Goal: Obtain resource: Download file/media

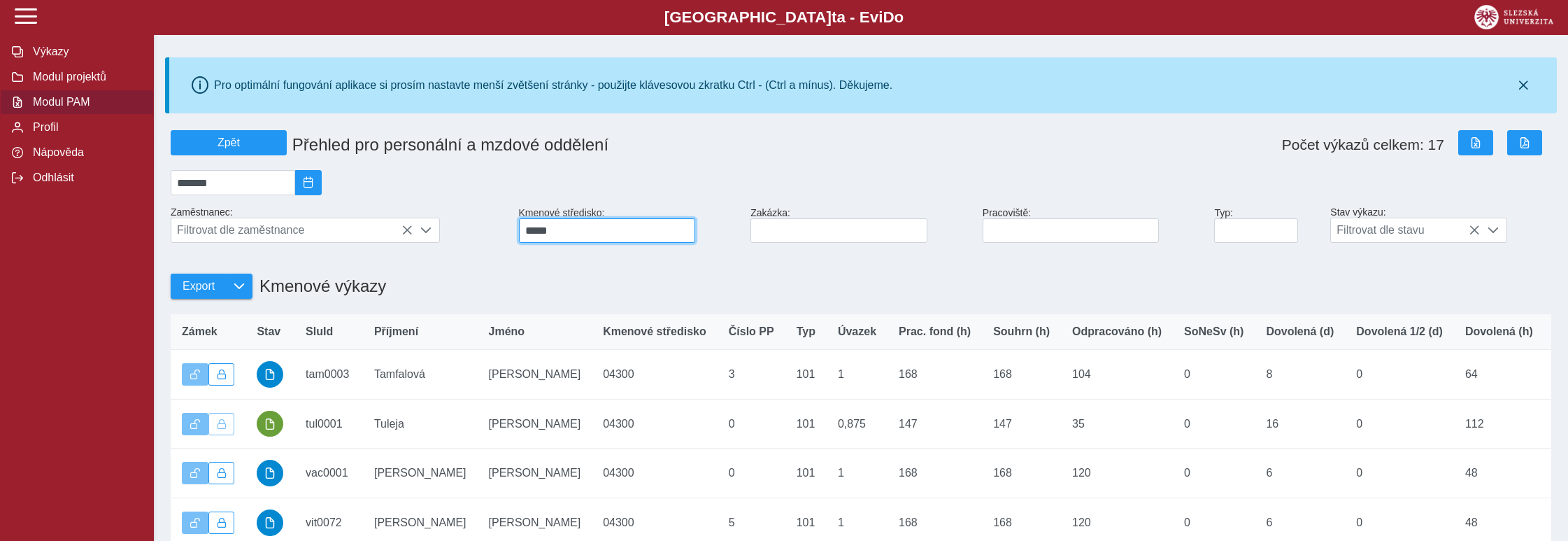
drag, startPoint x: 606, startPoint y: 237, endPoint x: 432, endPoint y: 253, distance: 174.7
click at [519, 243] on input "*****" at bounding box center [608, 230] width 177 height 25
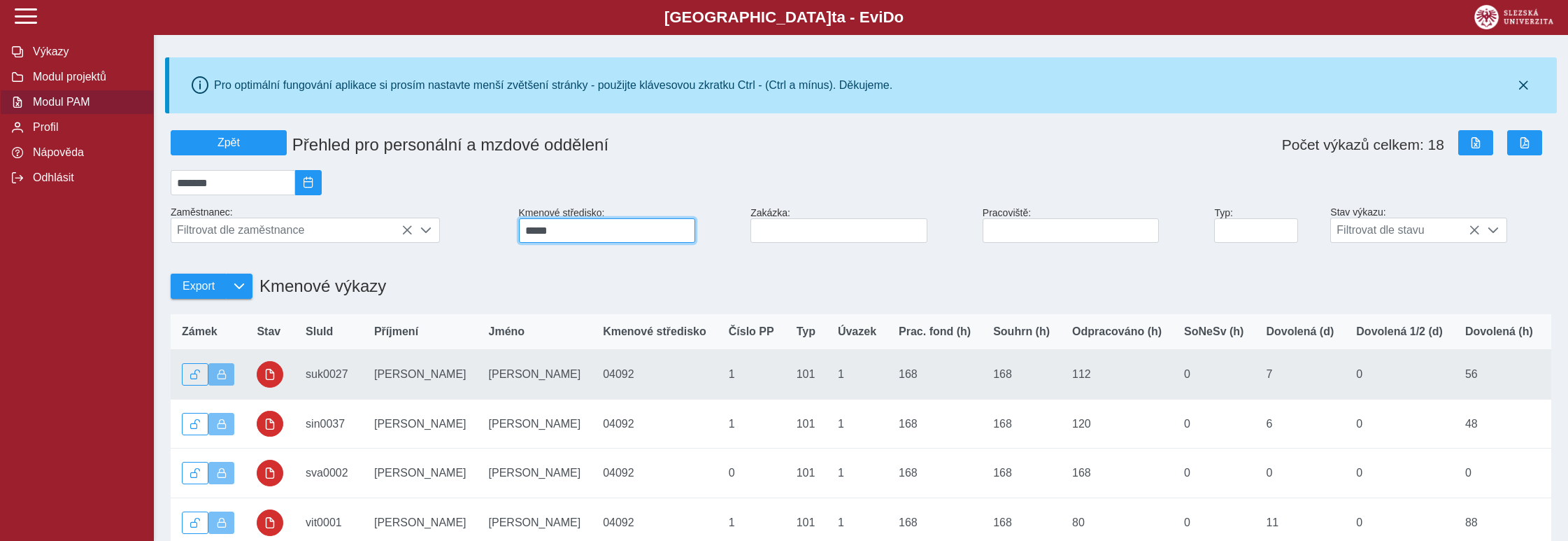
type input "*****"
click at [273, 380] on span "button" at bounding box center [270, 374] width 11 height 11
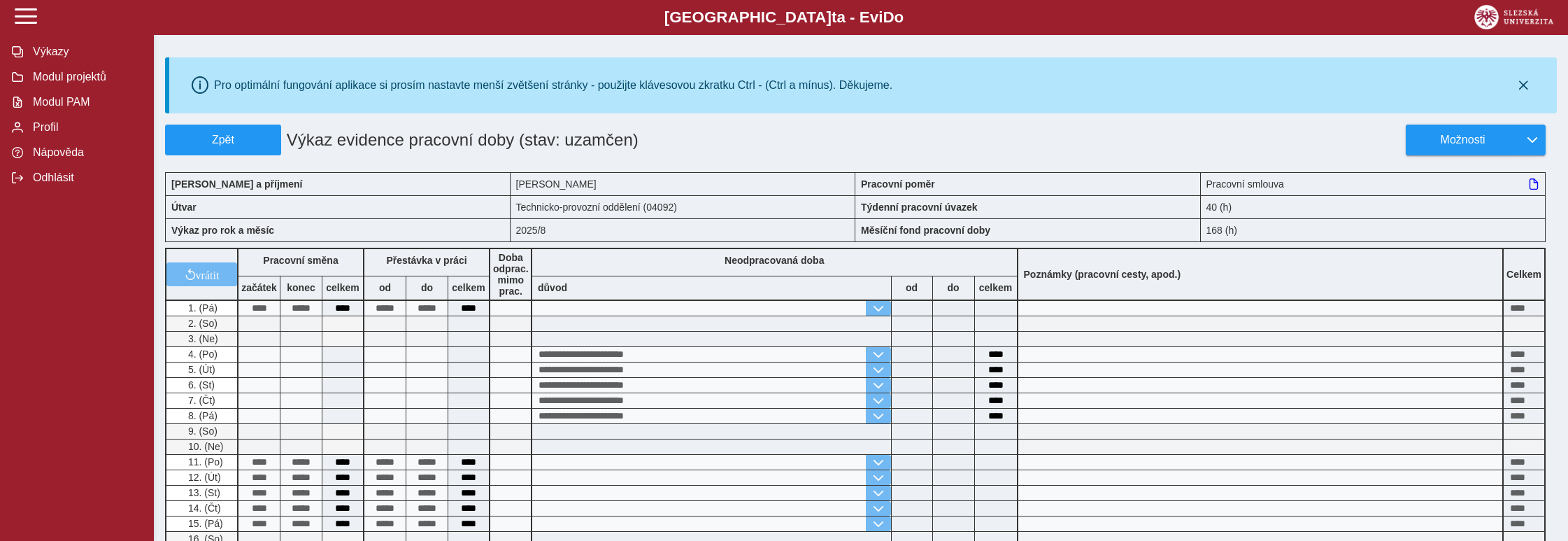
click at [1203, 136] on div "Možnosti" at bounding box center [1151, 140] width 812 height 30
click at [1531, 137] on span "button" at bounding box center [1532, 140] width 11 height 11
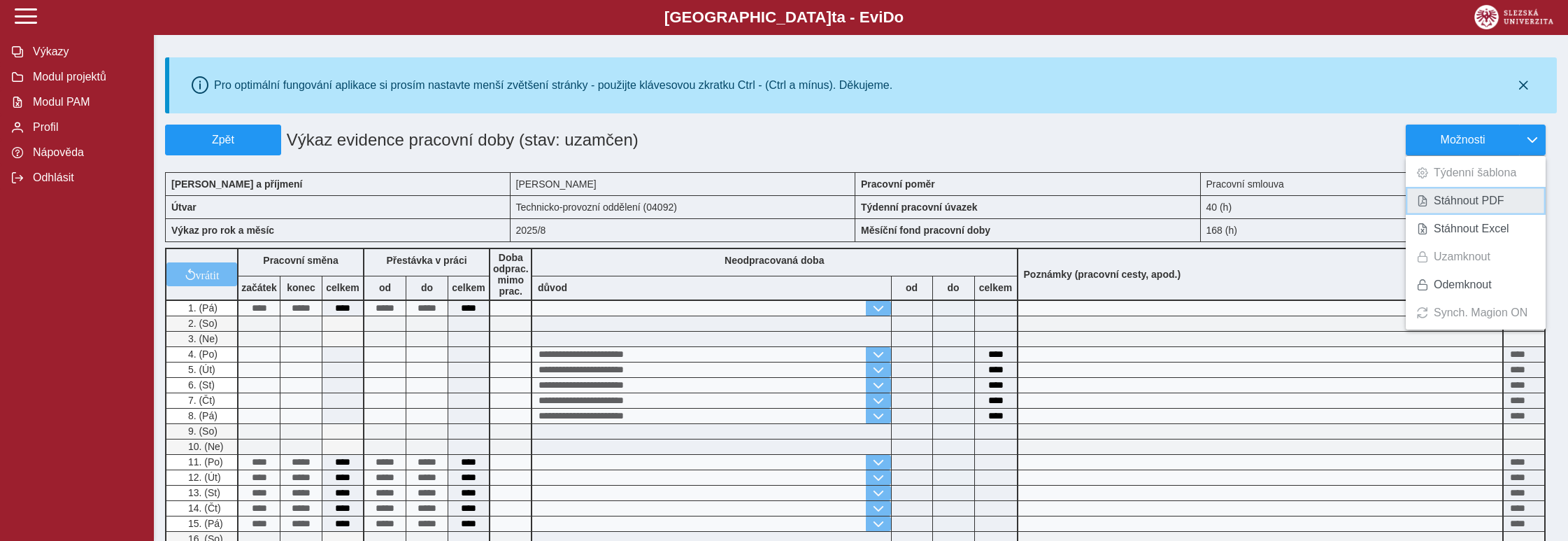
click at [1478, 206] on span "Stáhnout PDF" at bounding box center [1468, 201] width 71 height 11
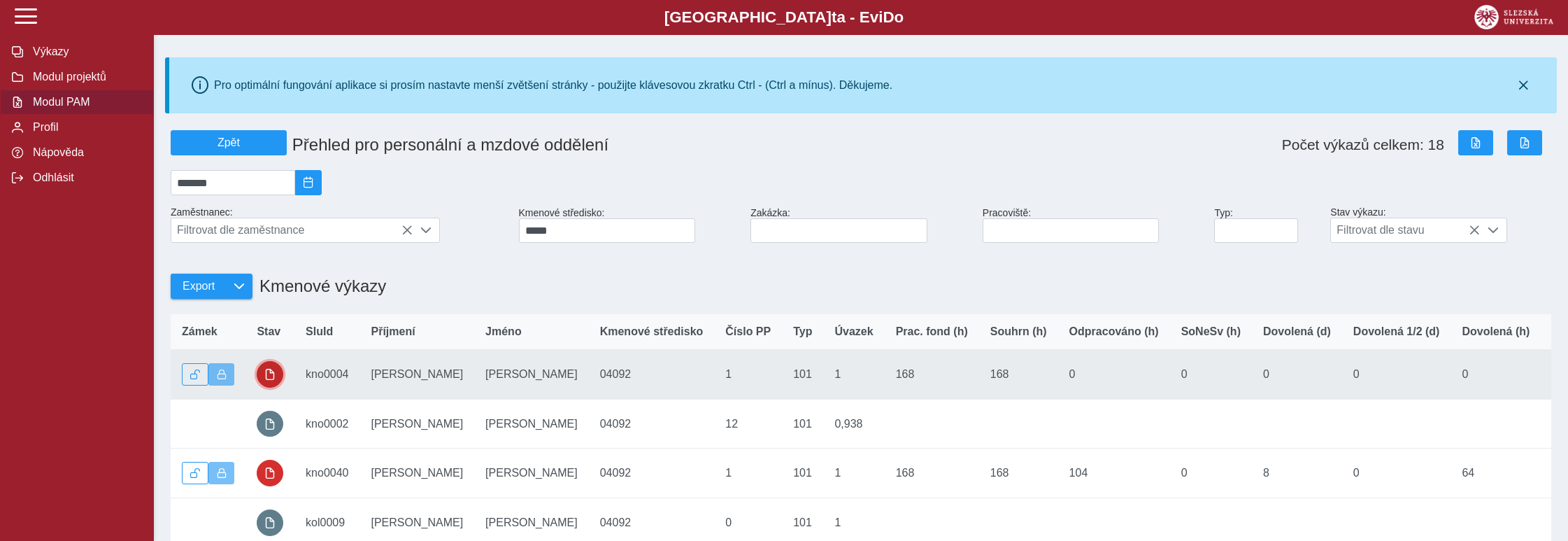
click at [271, 380] on span "button" at bounding box center [270, 374] width 11 height 11
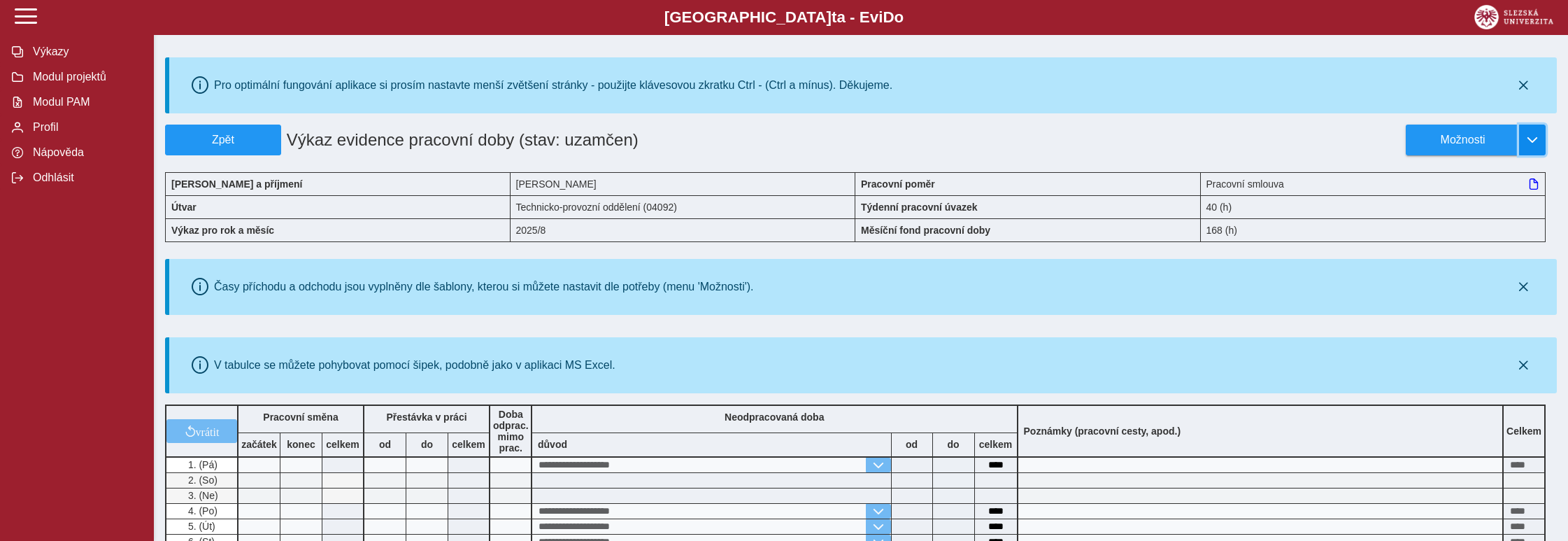
click at [1529, 143] on span "button" at bounding box center [1532, 140] width 11 height 11
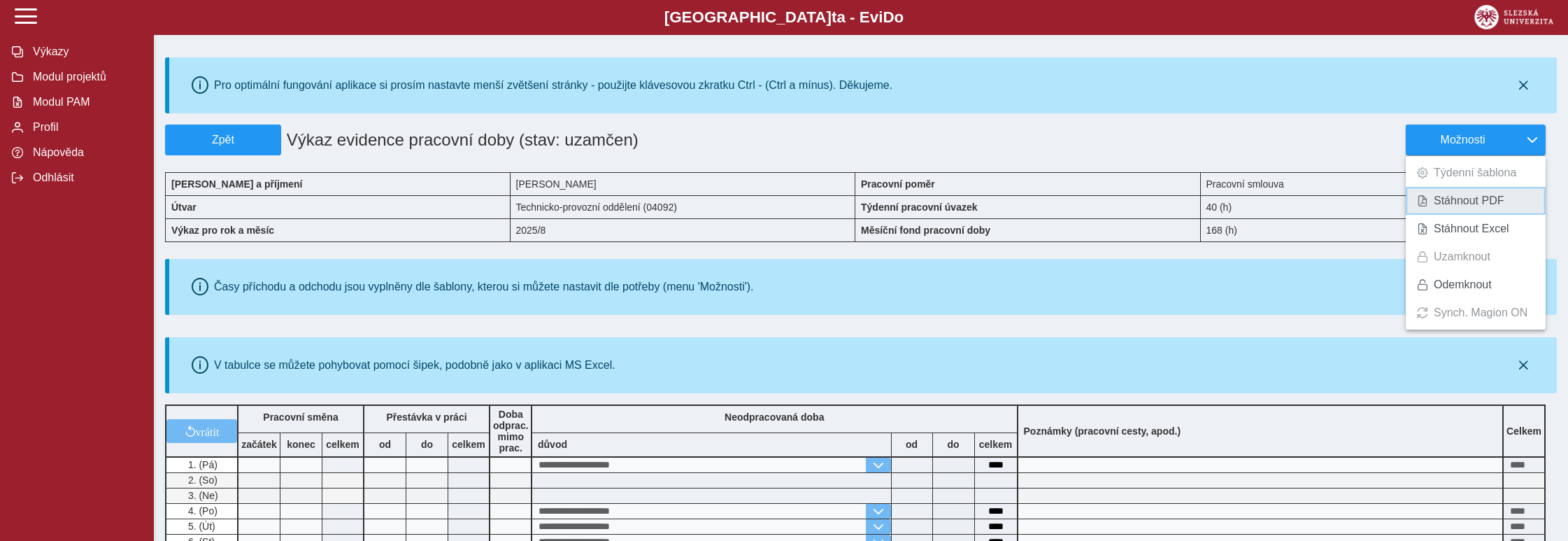
click at [1467, 207] on span "Stáhnout PDF" at bounding box center [1468, 201] width 71 height 11
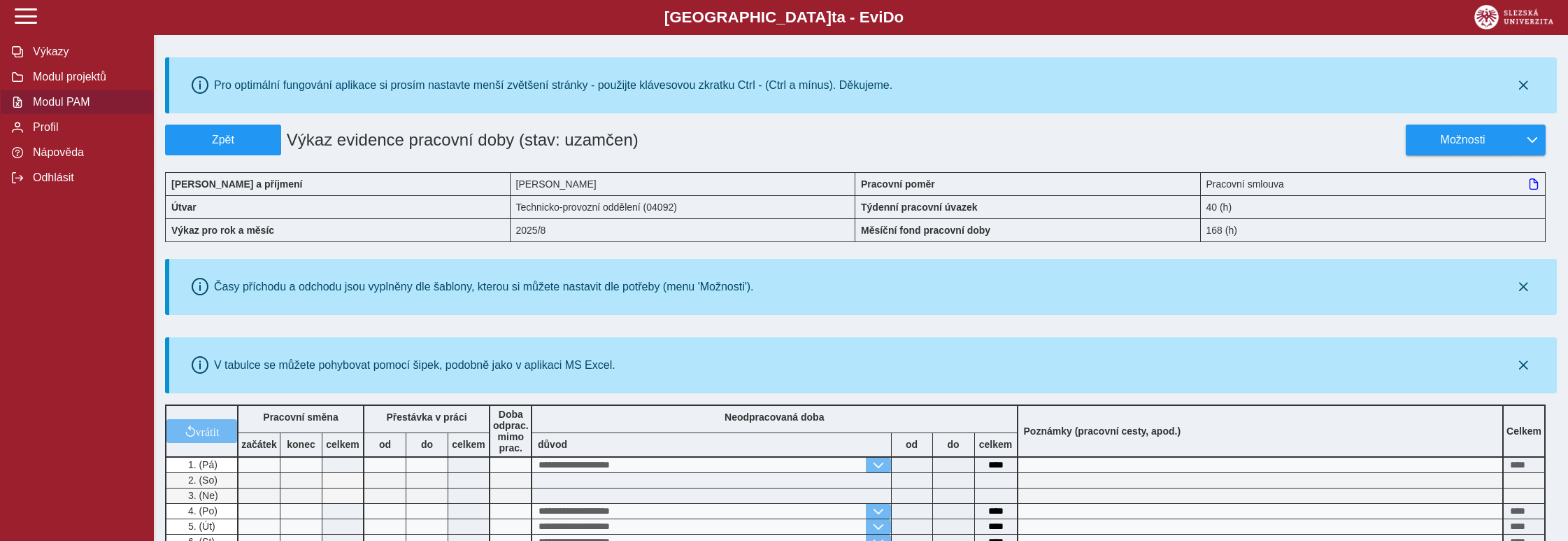
click at [71, 108] on span "Modul PAM" at bounding box center [85, 102] width 114 height 13
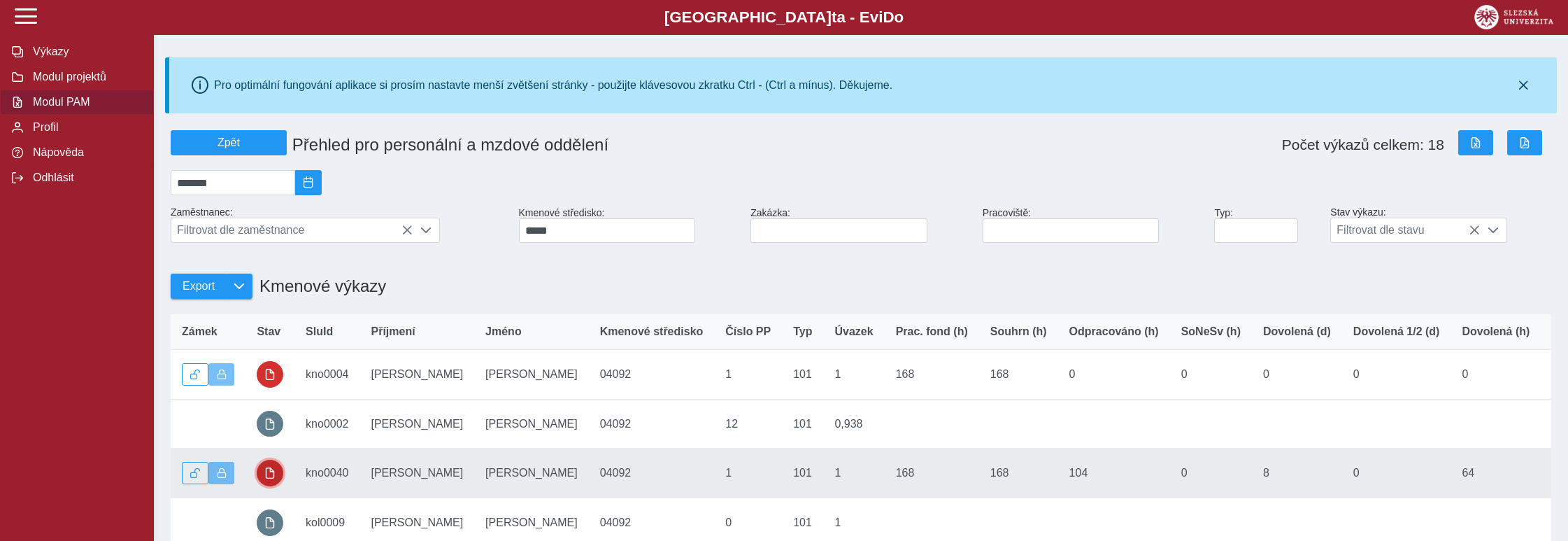
click at [275, 479] on span "button" at bounding box center [270, 473] width 11 height 11
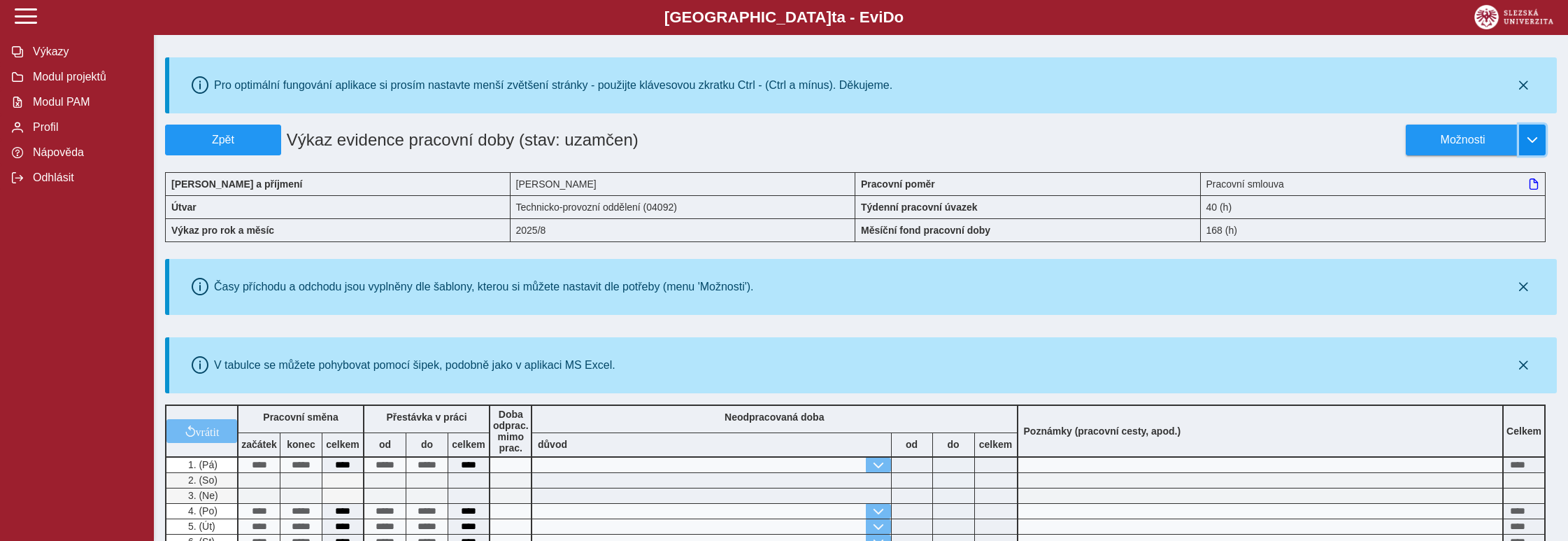
click at [1530, 140] on span "button" at bounding box center [1532, 140] width 11 height 11
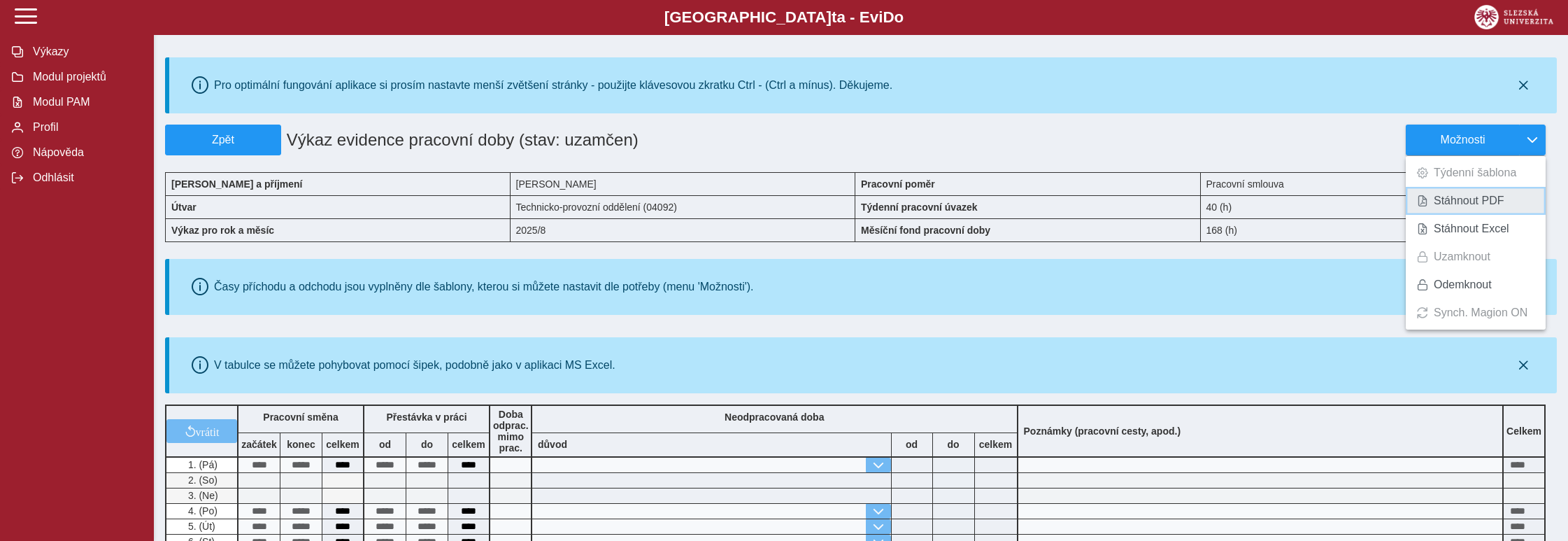
click at [1491, 207] on span "Stáhnout PDF" at bounding box center [1468, 201] width 71 height 11
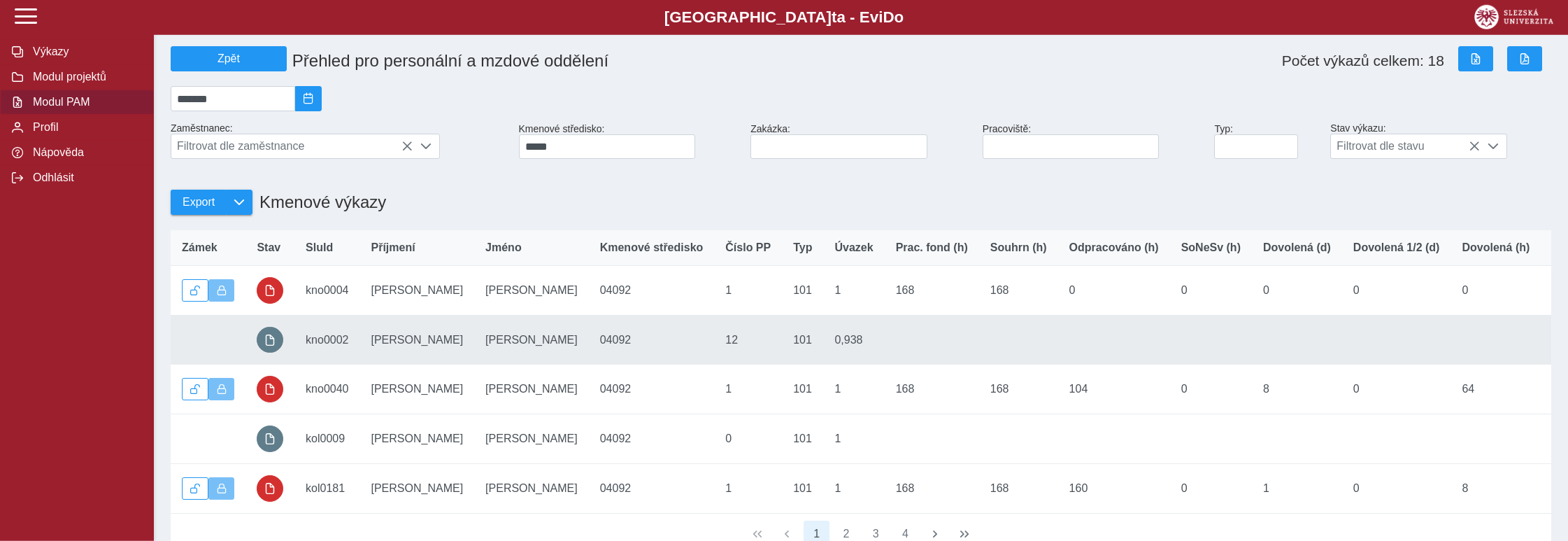
scroll to position [146, 0]
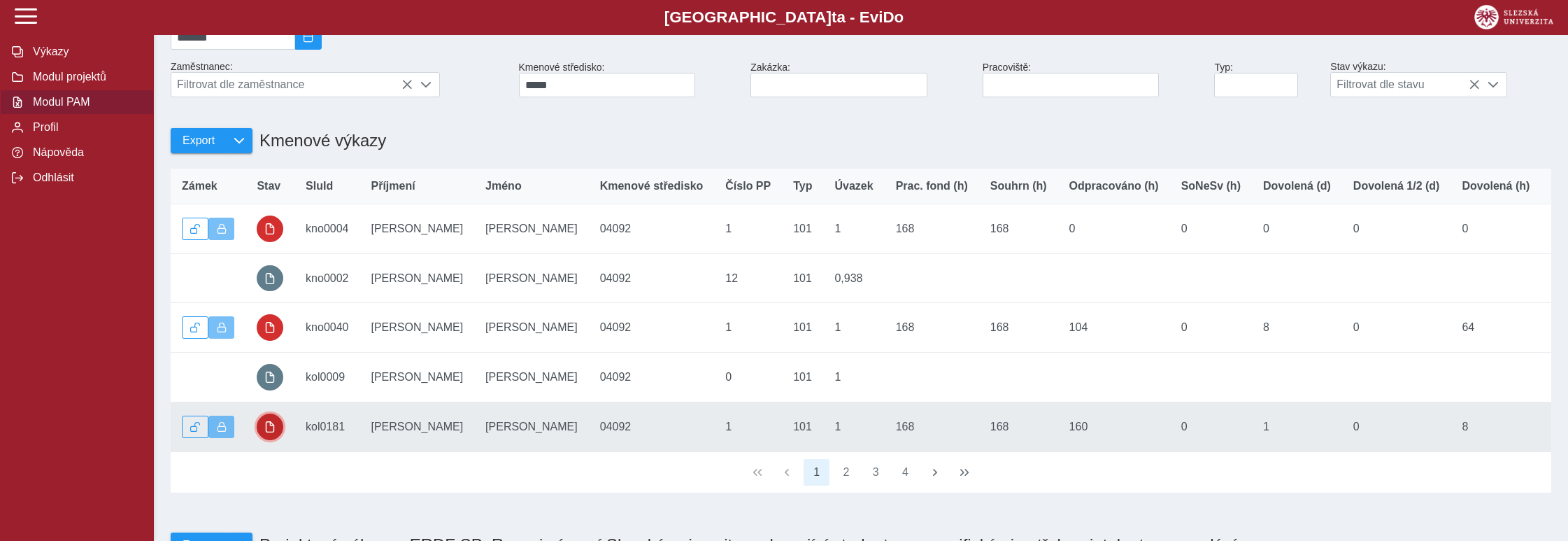
click at [264, 434] on button "button" at bounding box center [270, 427] width 27 height 27
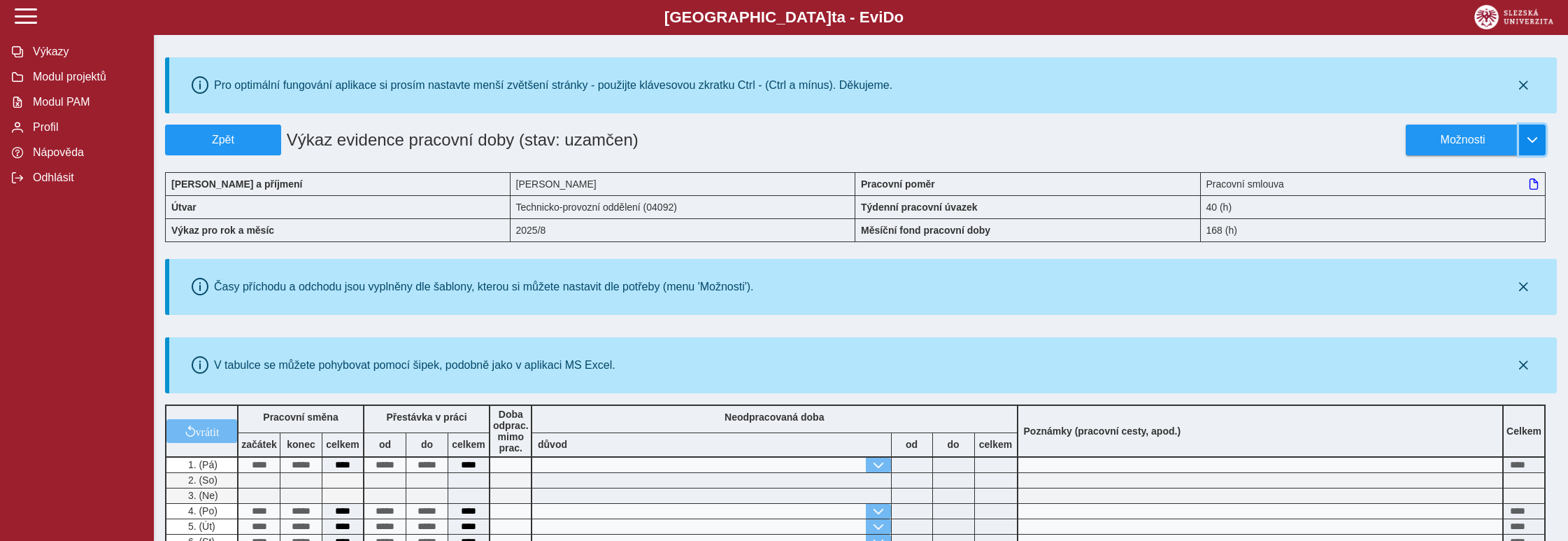
click at [1541, 137] on button "button" at bounding box center [1532, 140] width 27 height 30
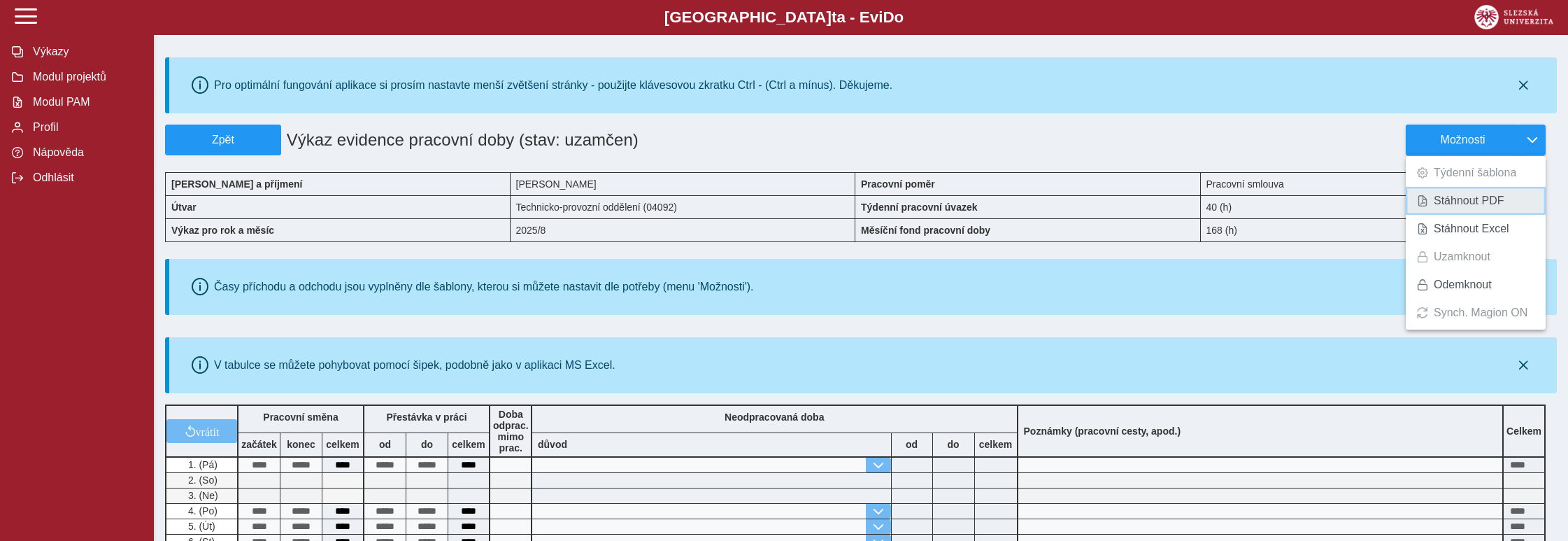
click at [1481, 207] on span "Stáhnout PDF" at bounding box center [1468, 201] width 71 height 11
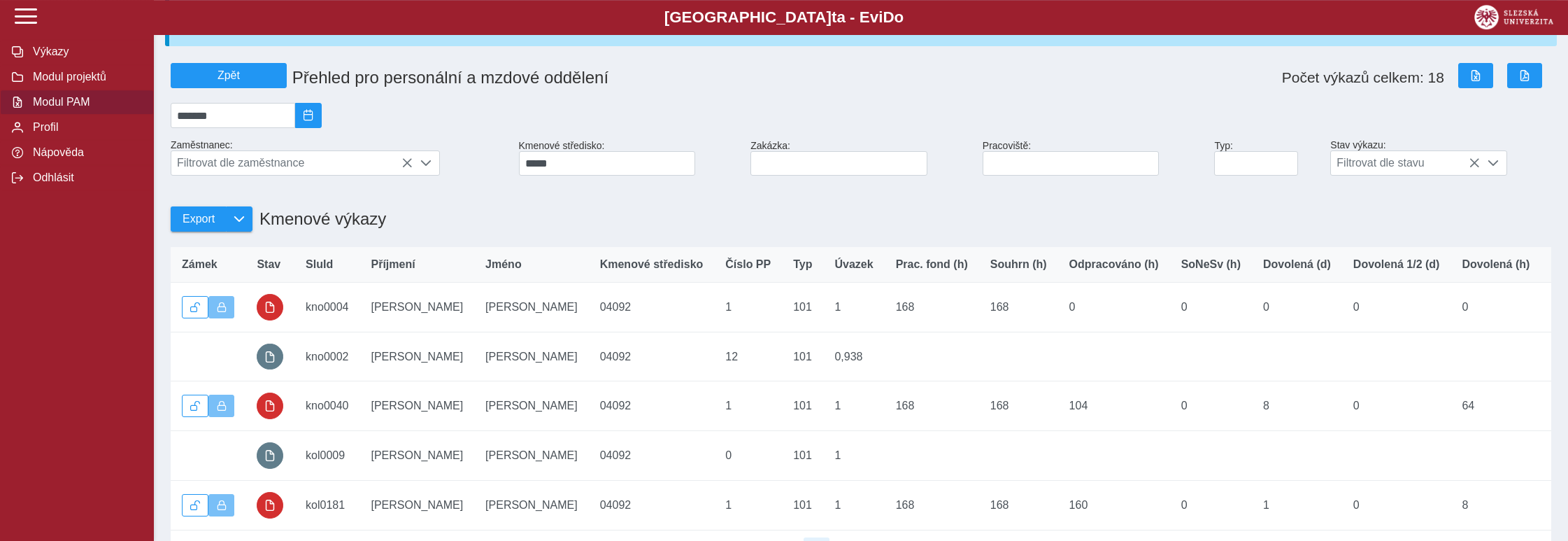
scroll to position [218, 0]
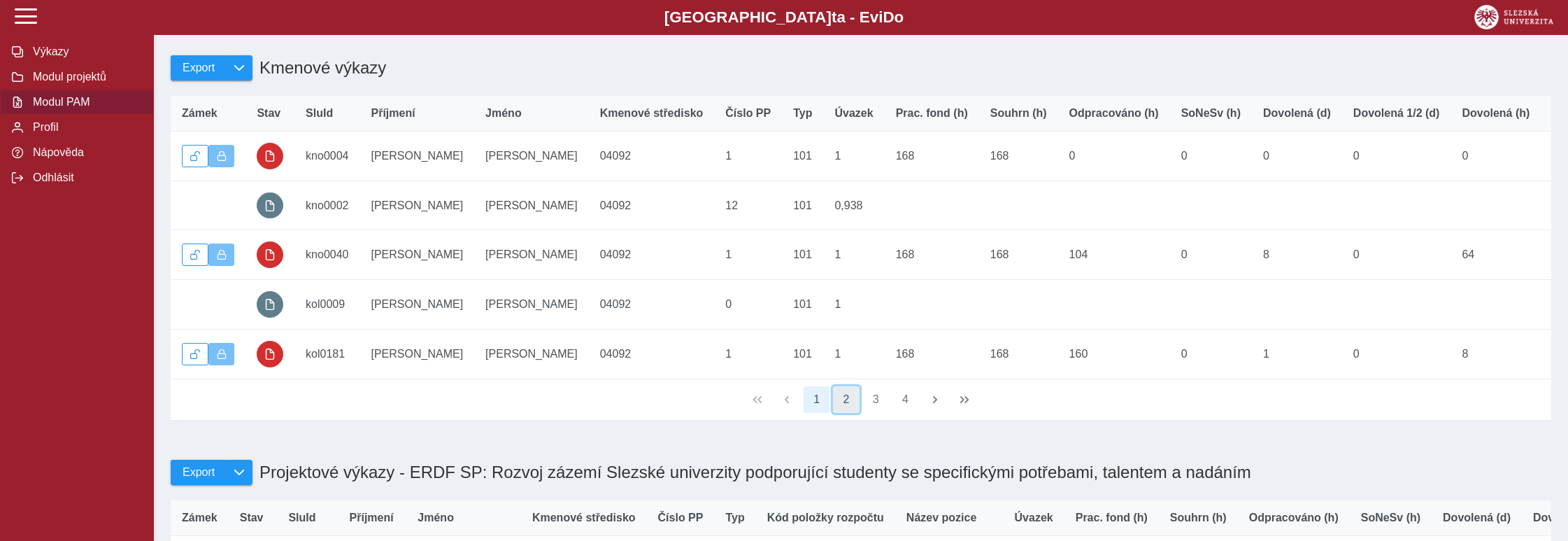
click at [845, 408] on button "2" at bounding box center [846, 400] width 27 height 27
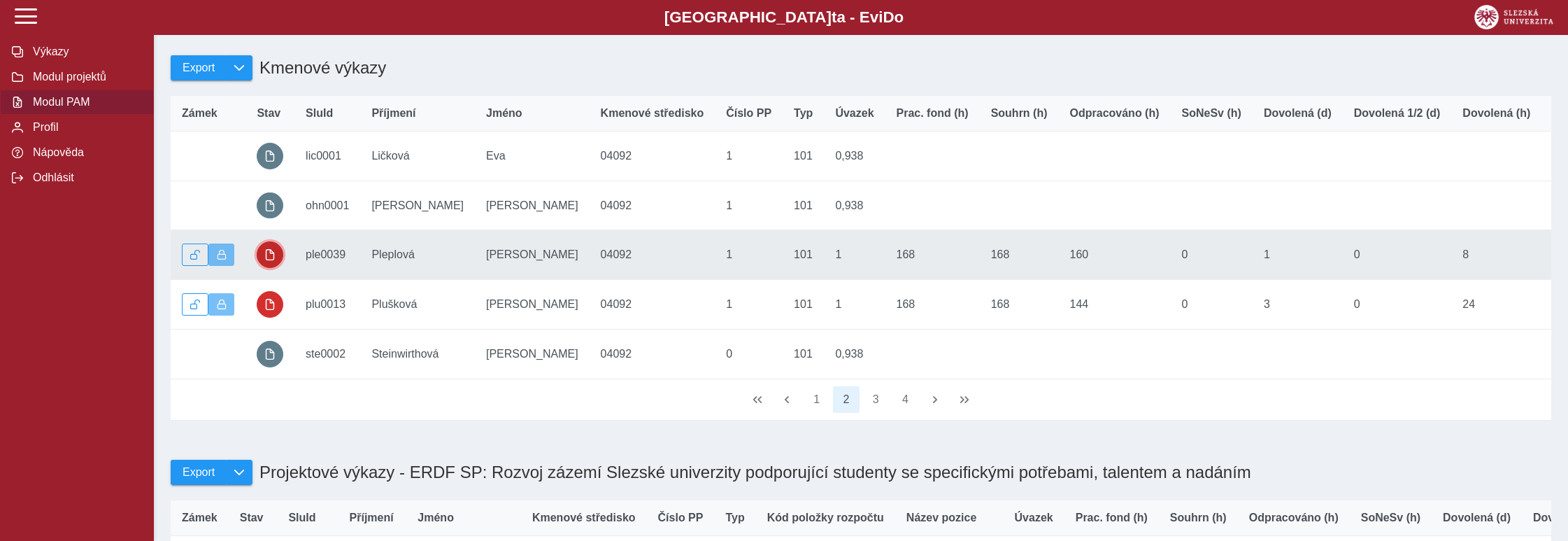
click at [265, 260] on span "button" at bounding box center [270, 254] width 11 height 11
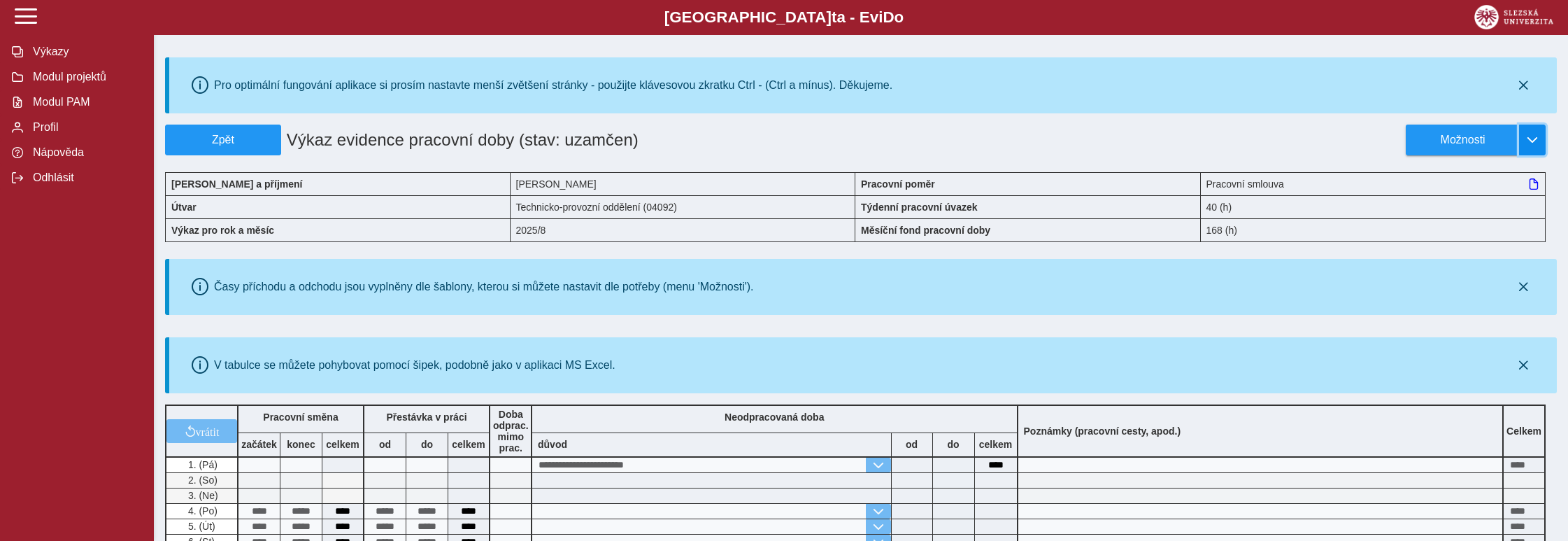
click at [1538, 132] on button "button" at bounding box center [1532, 140] width 27 height 30
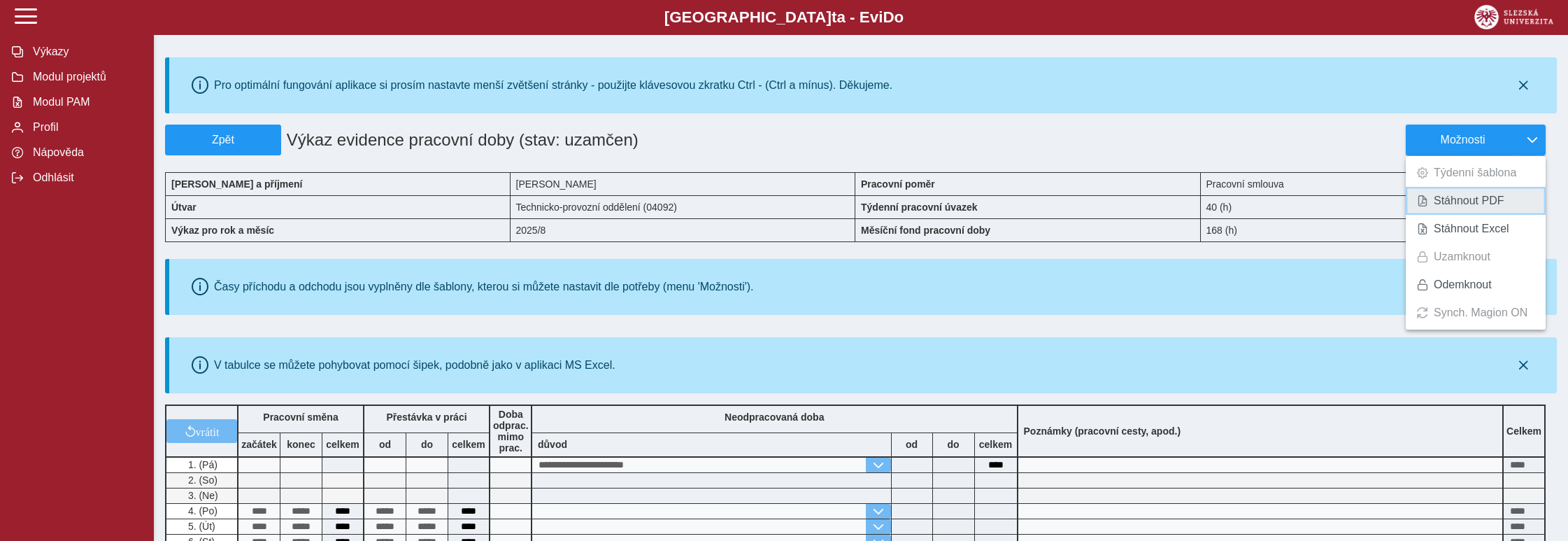
click at [1477, 201] on span "Stáhnout PDF" at bounding box center [1468, 201] width 71 height 11
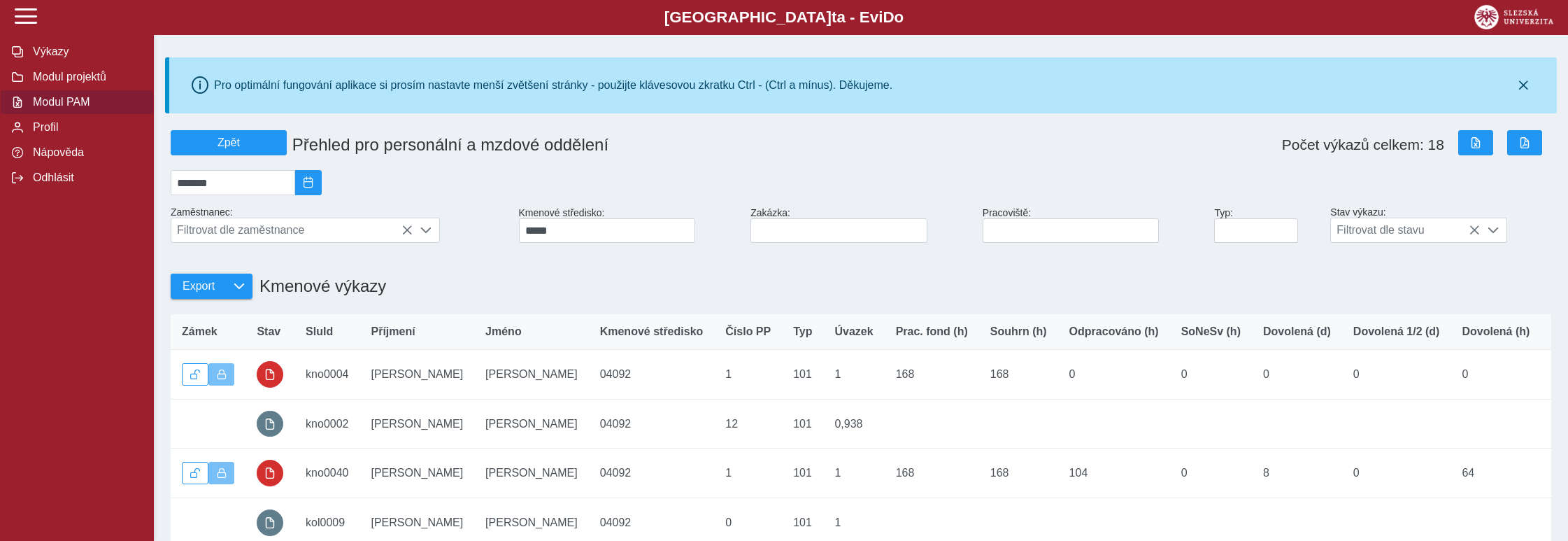
scroll to position [218, 0]
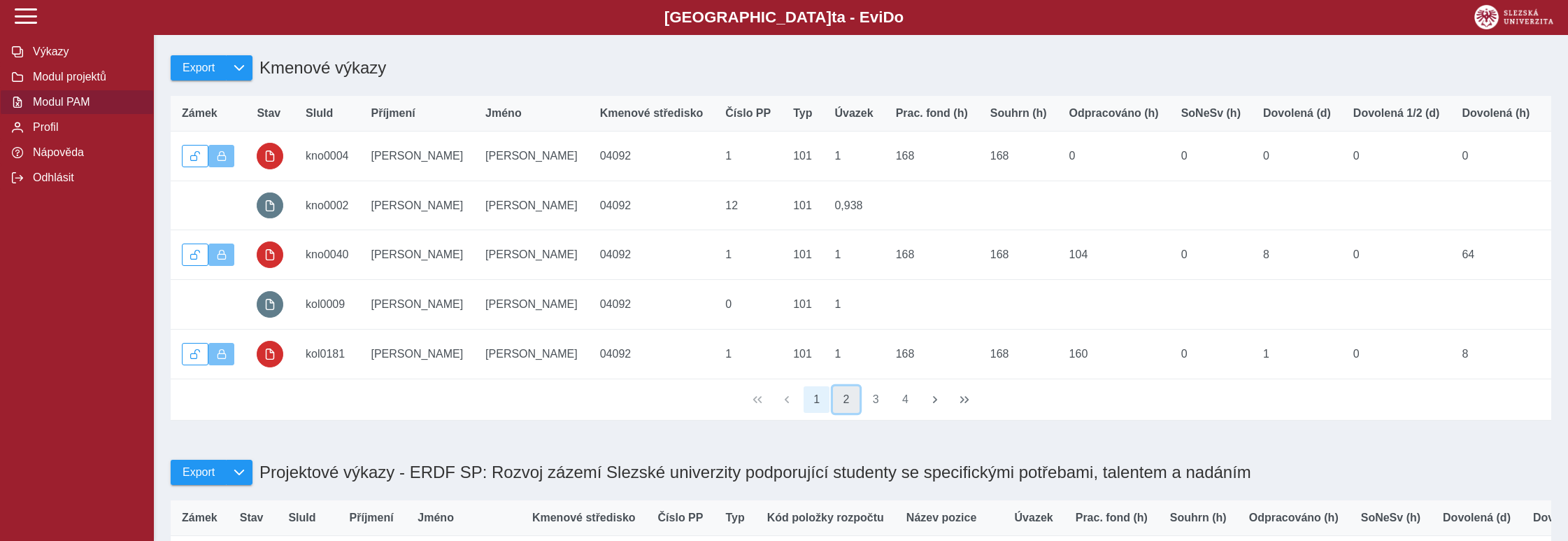
click at [847, 409] on button "2" at bounding box center [846, 400] width 27 height 27
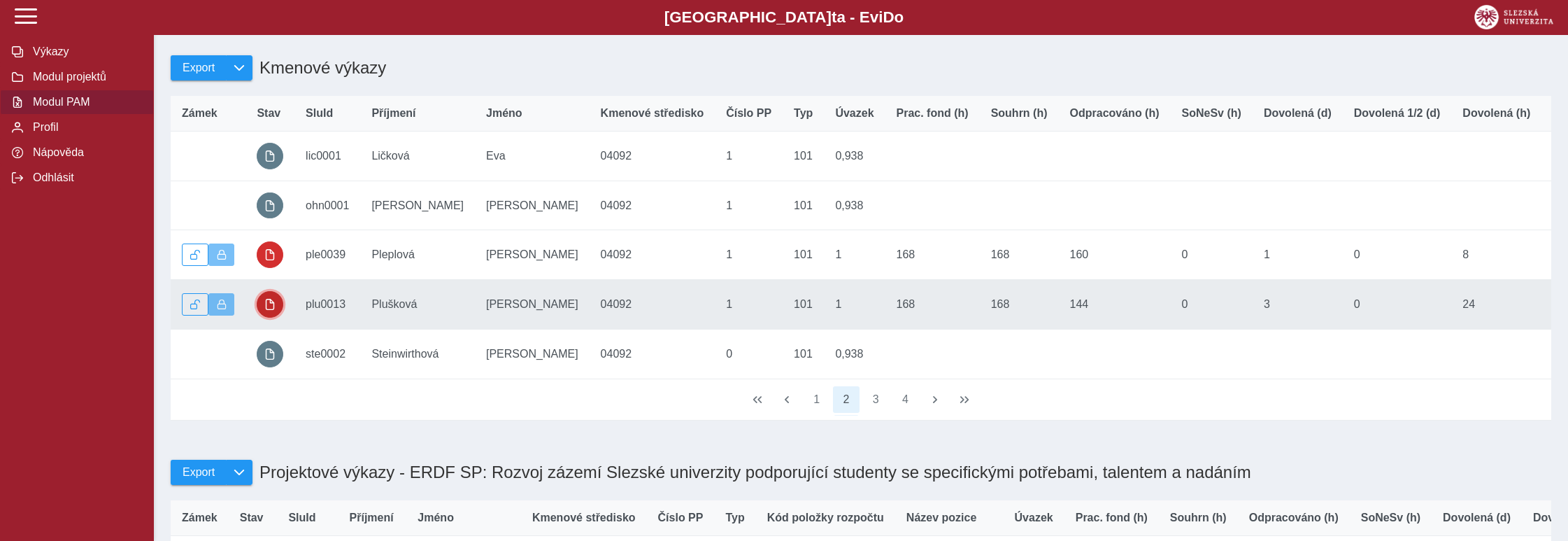
click at [265, 310] on span "button" at bounding box center [270, 304] width 11 height 11
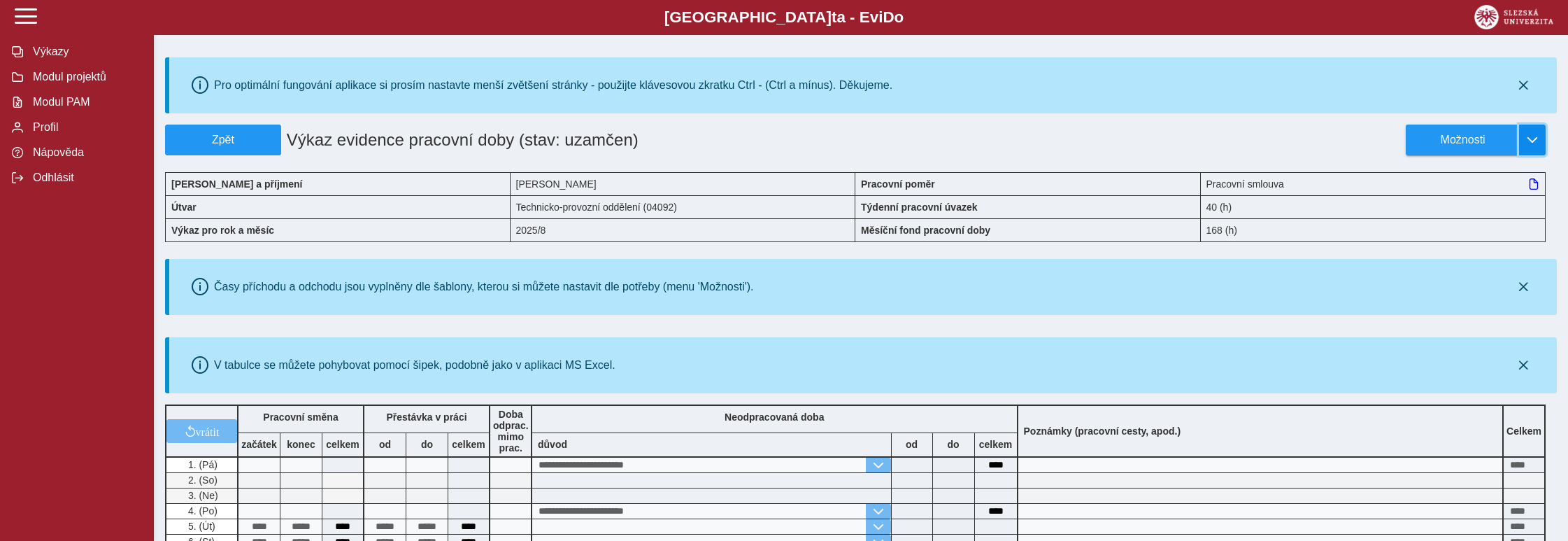
click at [1535, 139] on span "button" at bounding box center [1532, 140] width 11 height 11
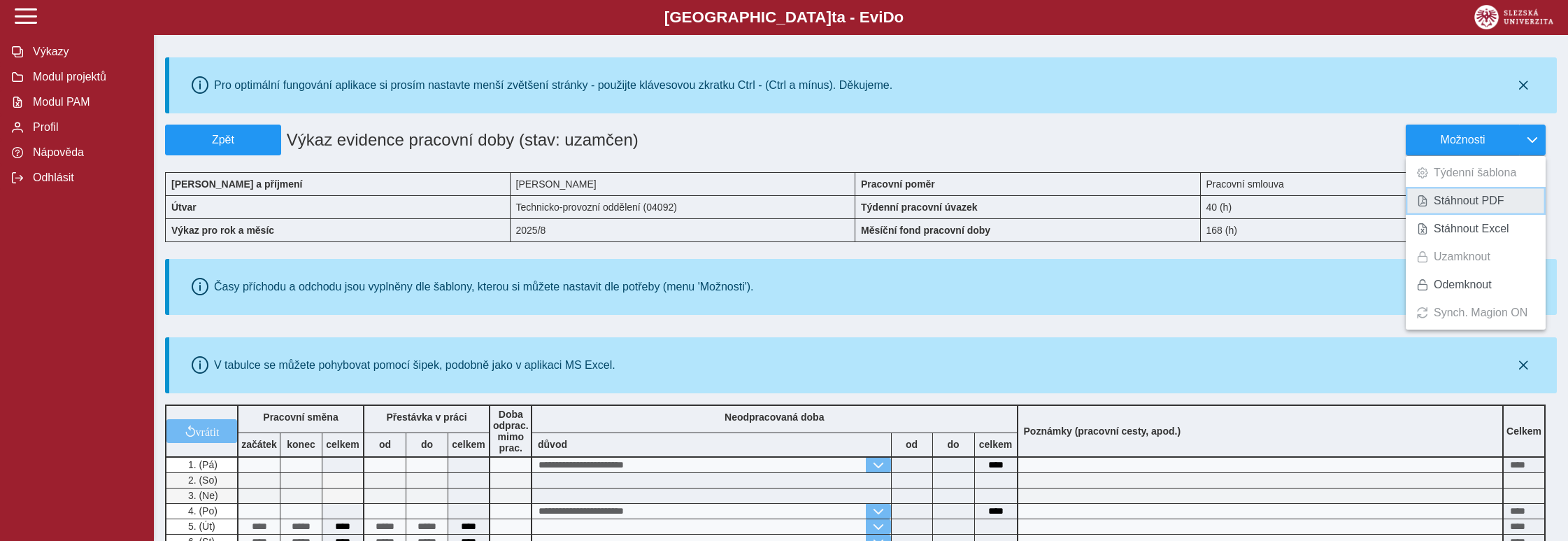
click at [1472, 195] on span "Stáhnout PDF" at bounding box center [1468, 201] width 71 height 11
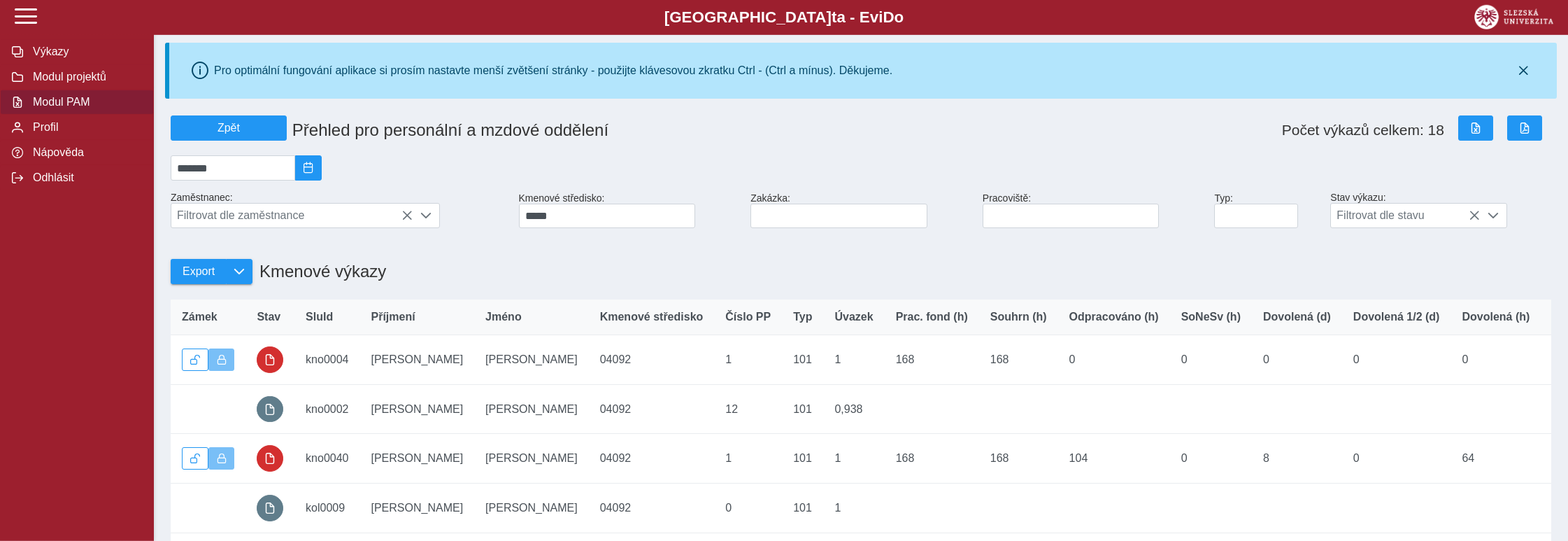
scroll to position [291, 0]
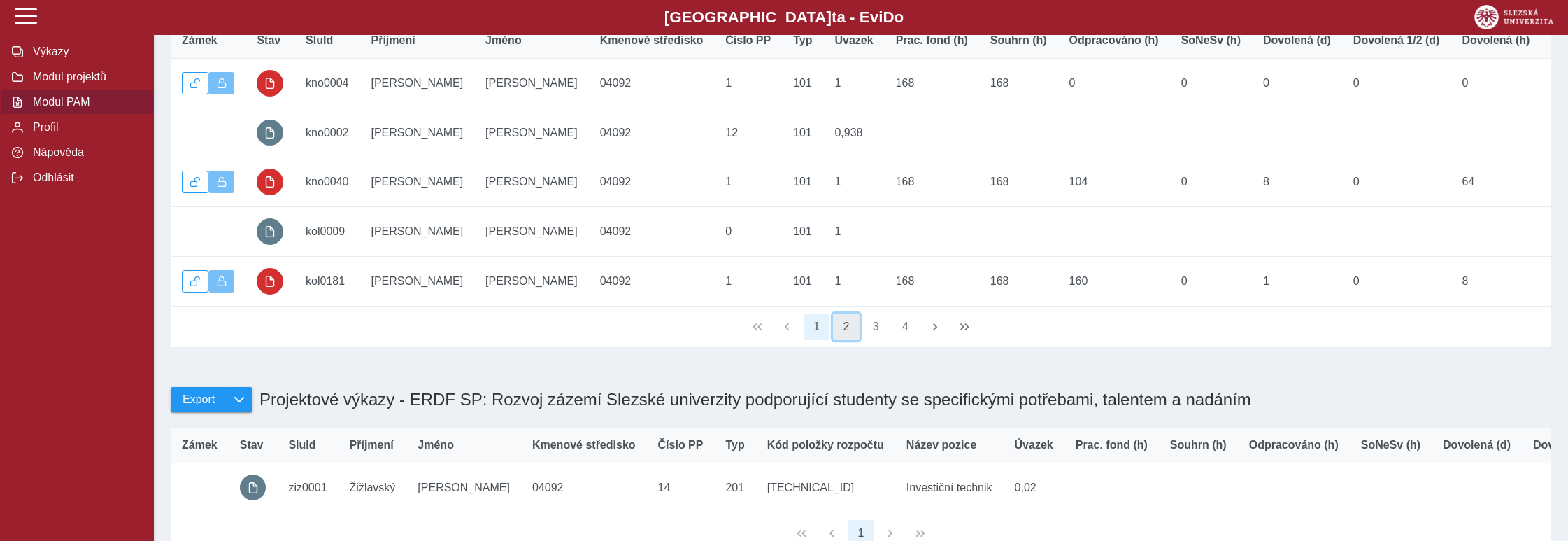
click at [853, 337] on button "2" at bounding box center [846, 327] width 27 height 27
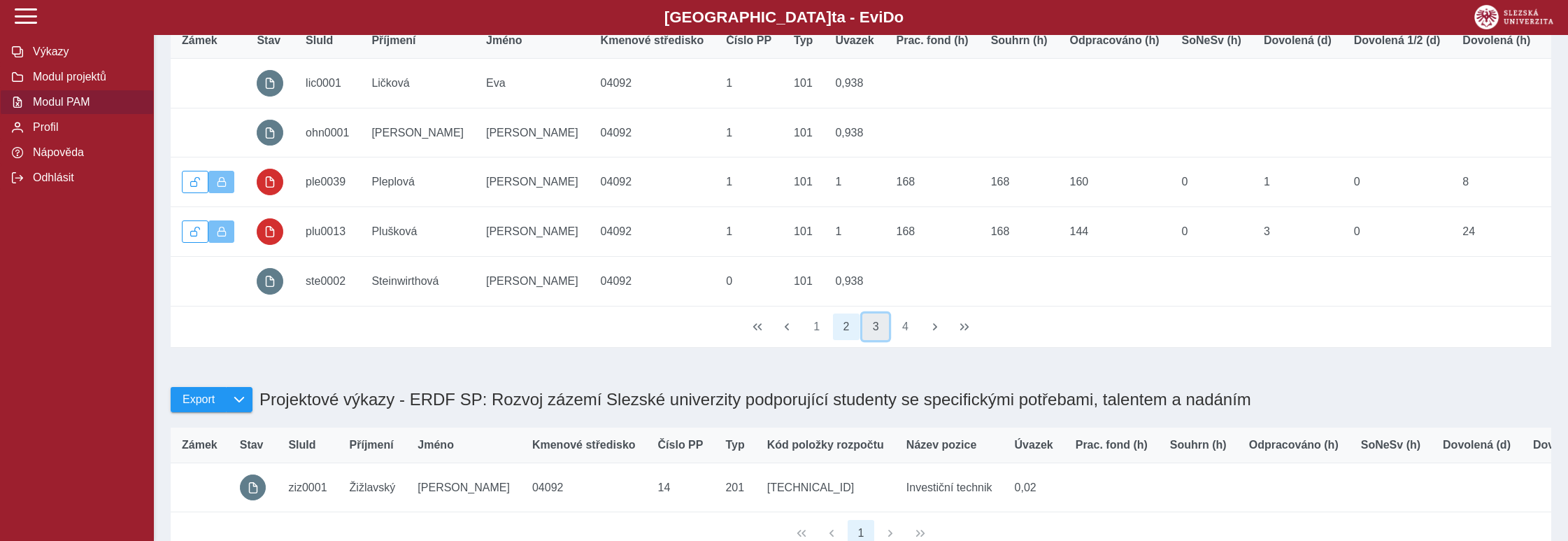
click at [874, 336] on button "3" at bounding box center [876, 327] width 27 height 27
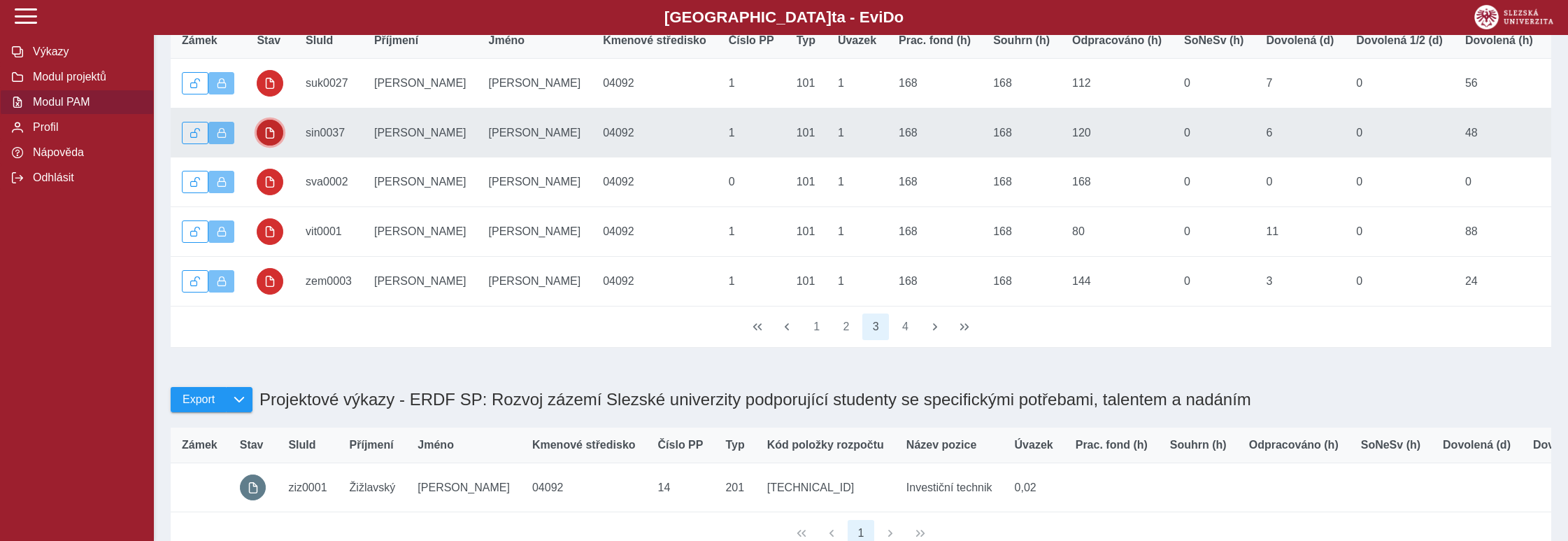
click at [271, 137] on span "button" at bounding box center [270, 132] width 11 height 11
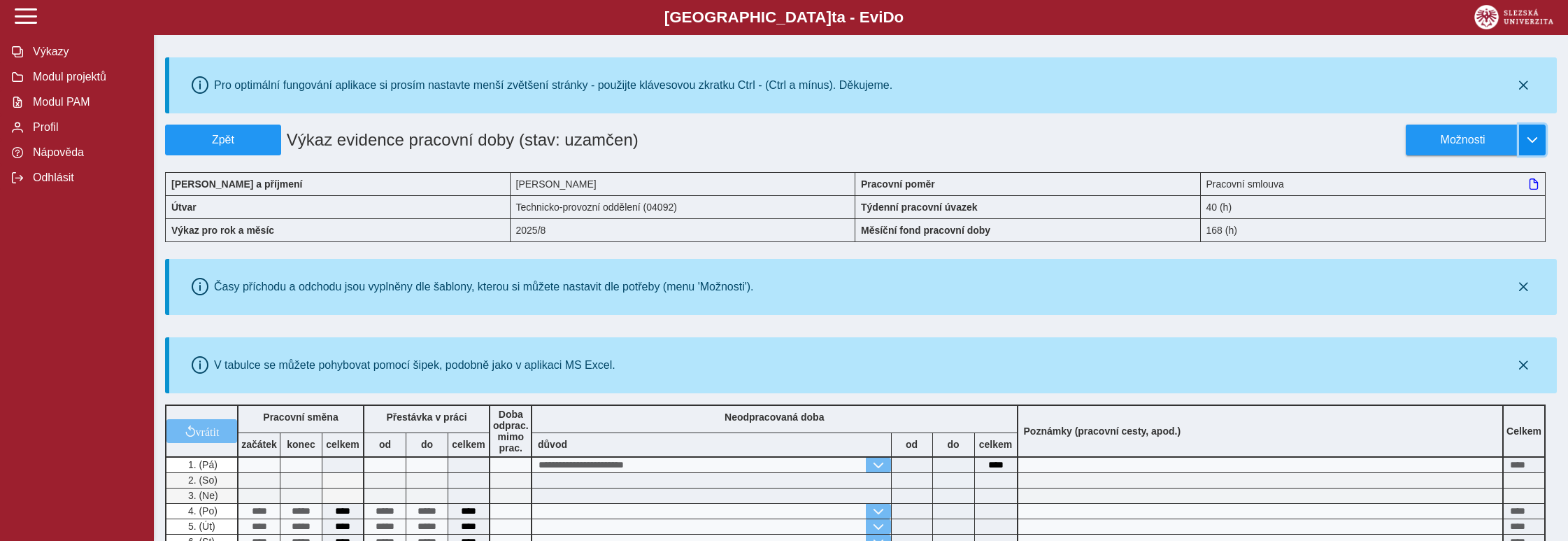
click at [1531, 140] on span "button" at bounding box center [1532, 140] width 11 height 11
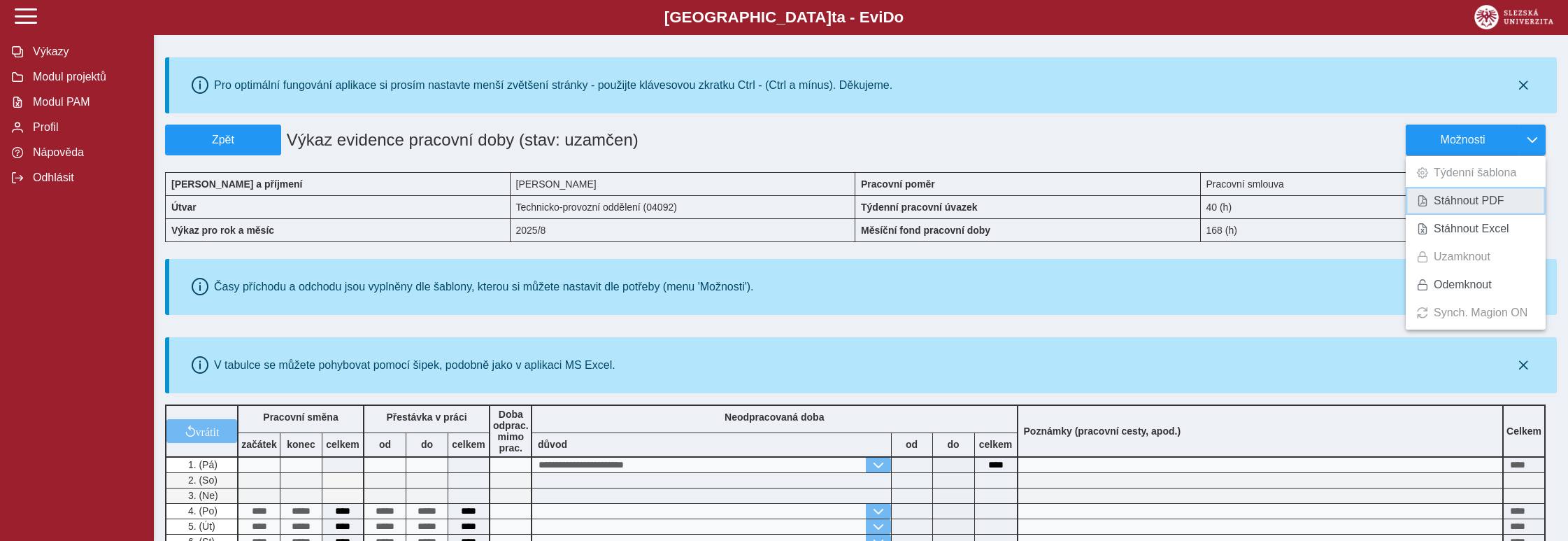
click at [1482, 198] on span "Stáhnout PDF" at bounding box center [1468, 201] width 71 height 11
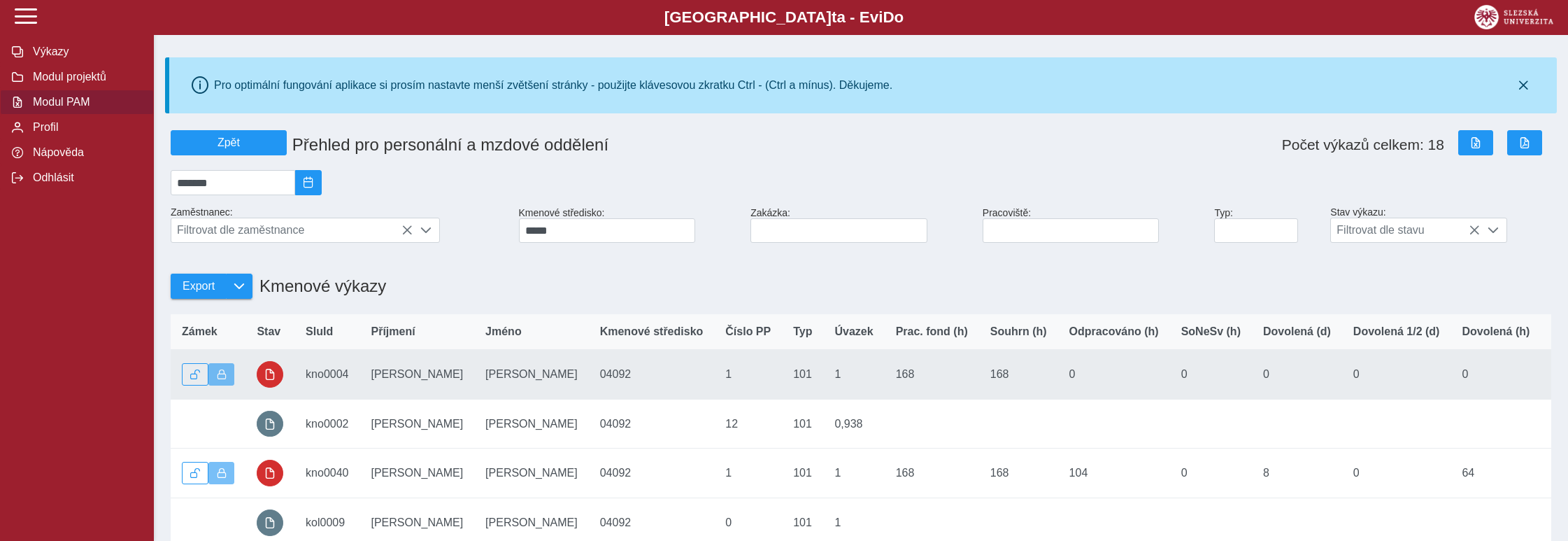
scroll to position [291, 0]
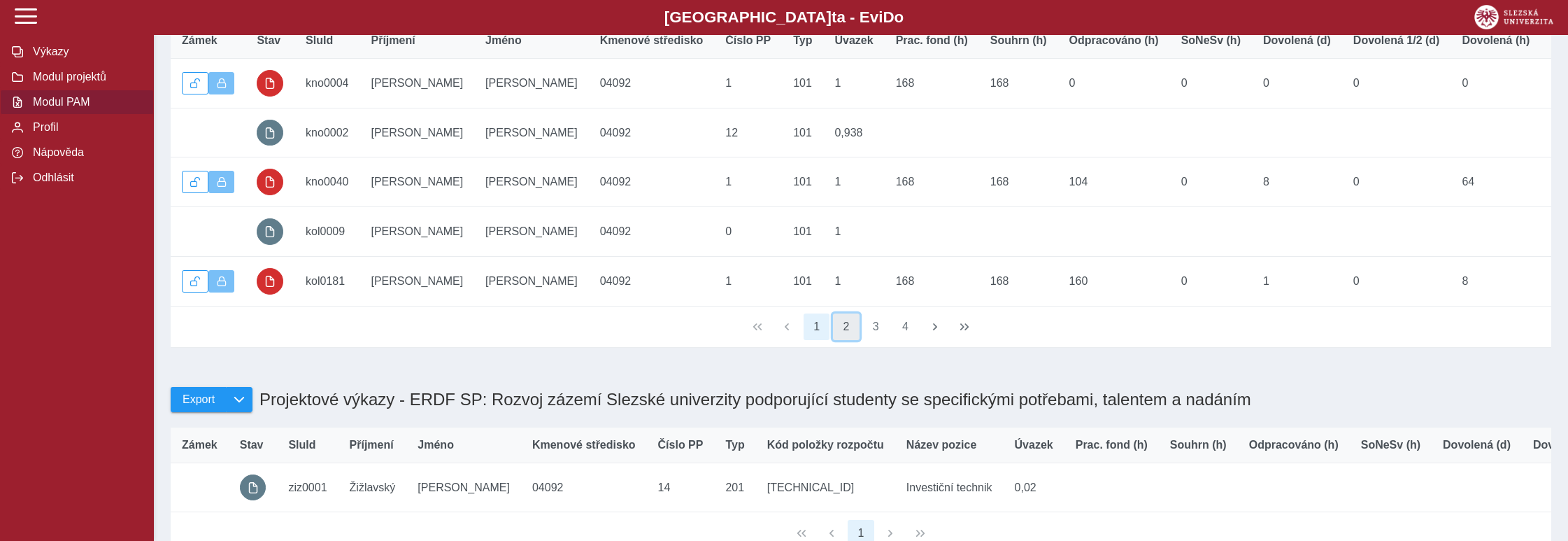
click at [847, 334] on button "2" at bounding box center [846, 327] width 27 height 27
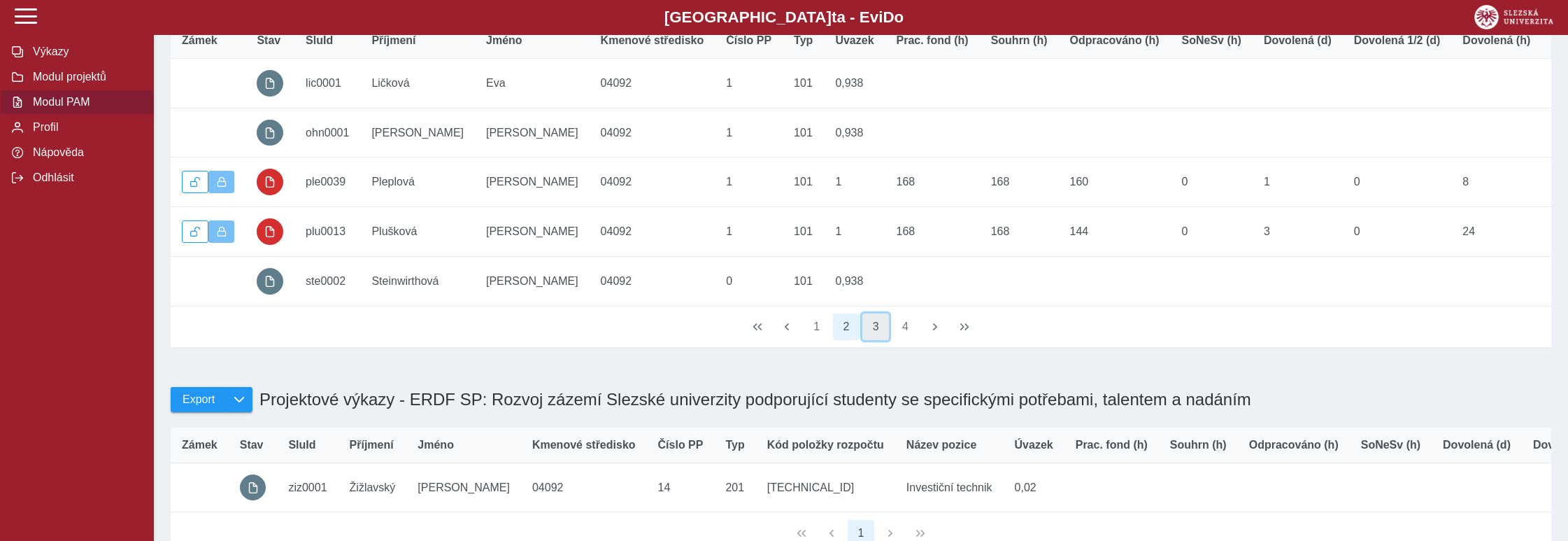
click at [874, 331] on button "3" at bounding box center [876, 327] width 27 height 27
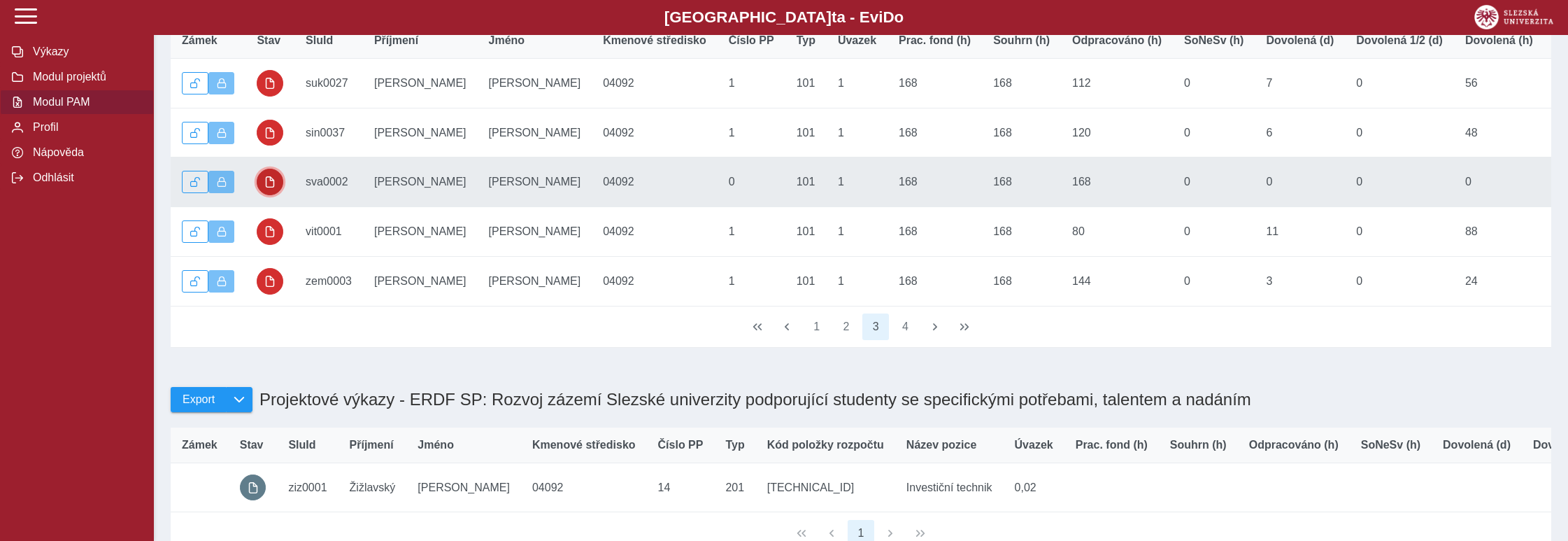
click at [272, 187] on span "button" at bounding box center [270, 181] width 11 height 11
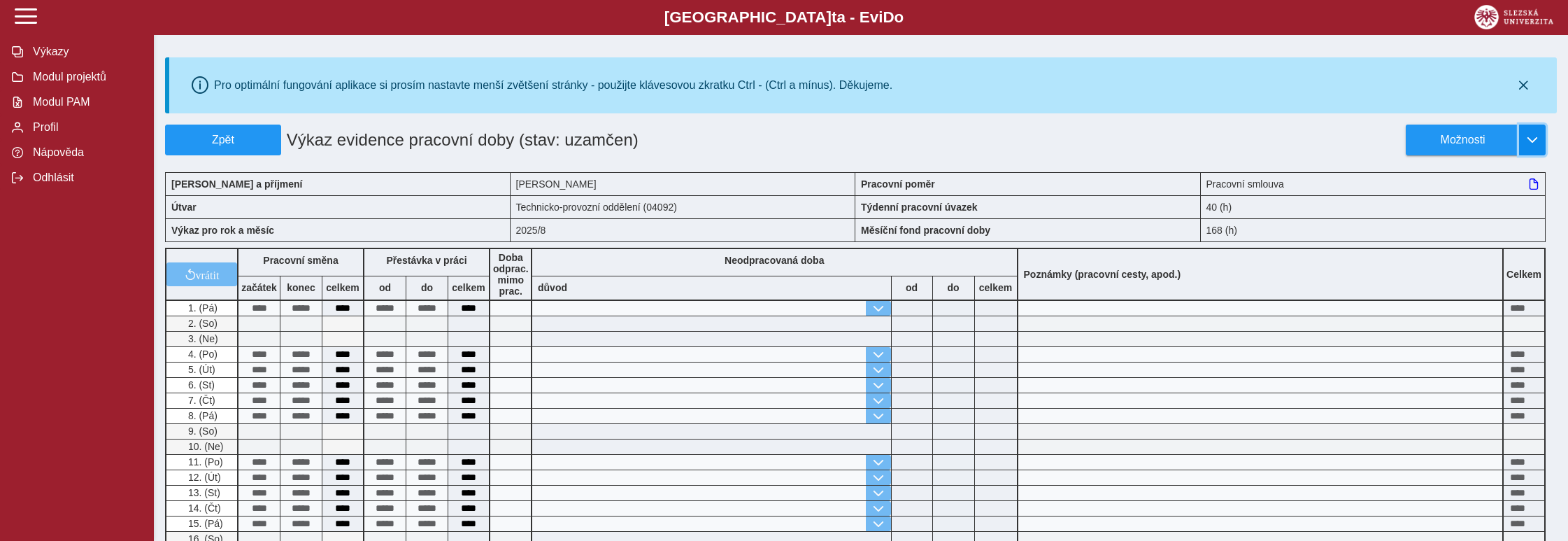
click at [1535, 134] on button "button" at bounding box center [1532, 140] width 27 height 30
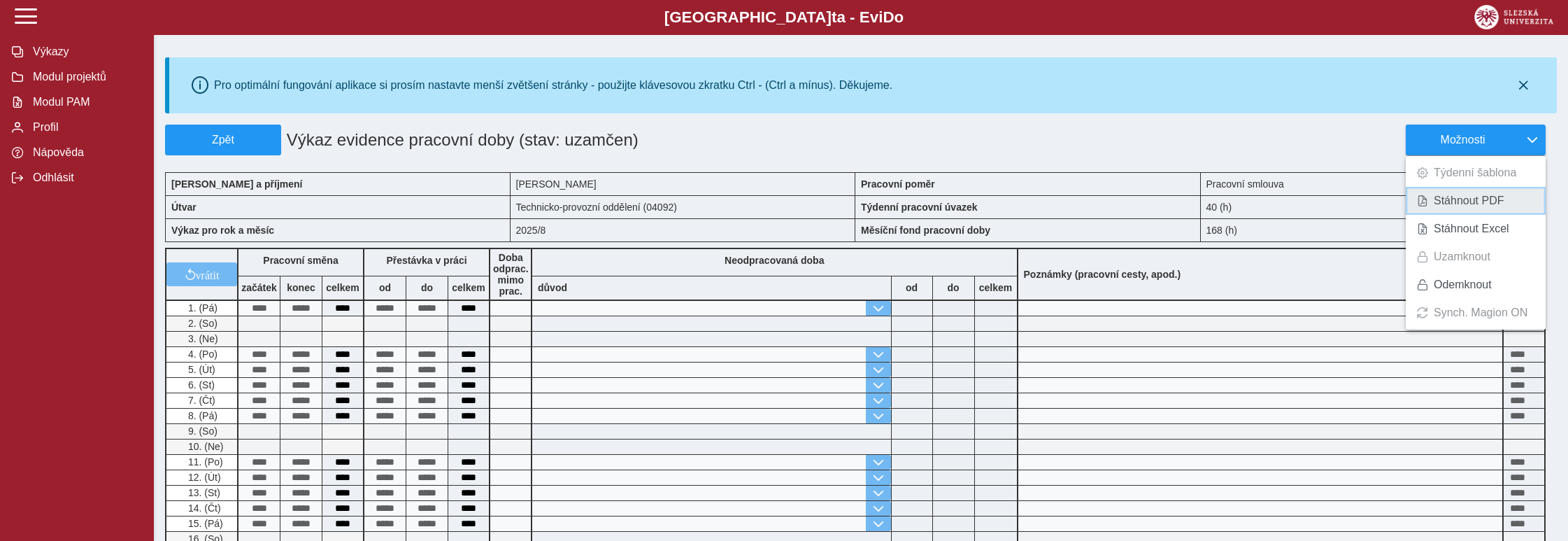
click at [1490, 203] on span "Stáhnout PDF" at bounding box center [1468, 201] width 71 height 11
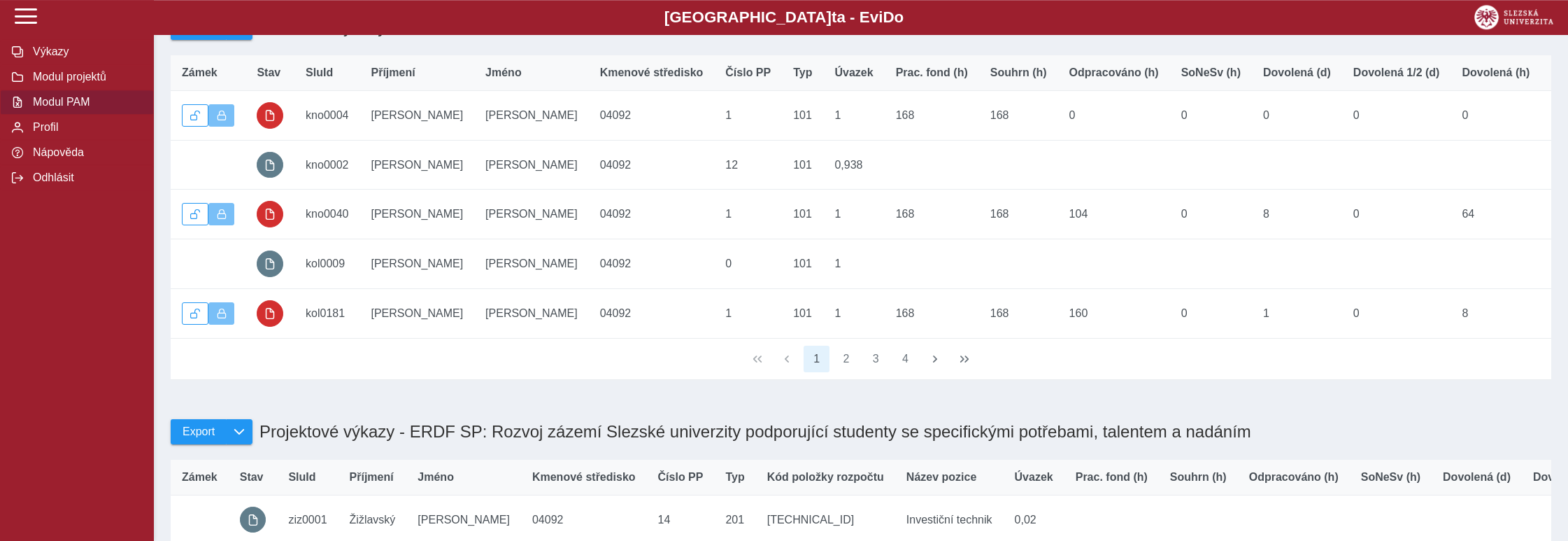
scroll to position [364, 0]
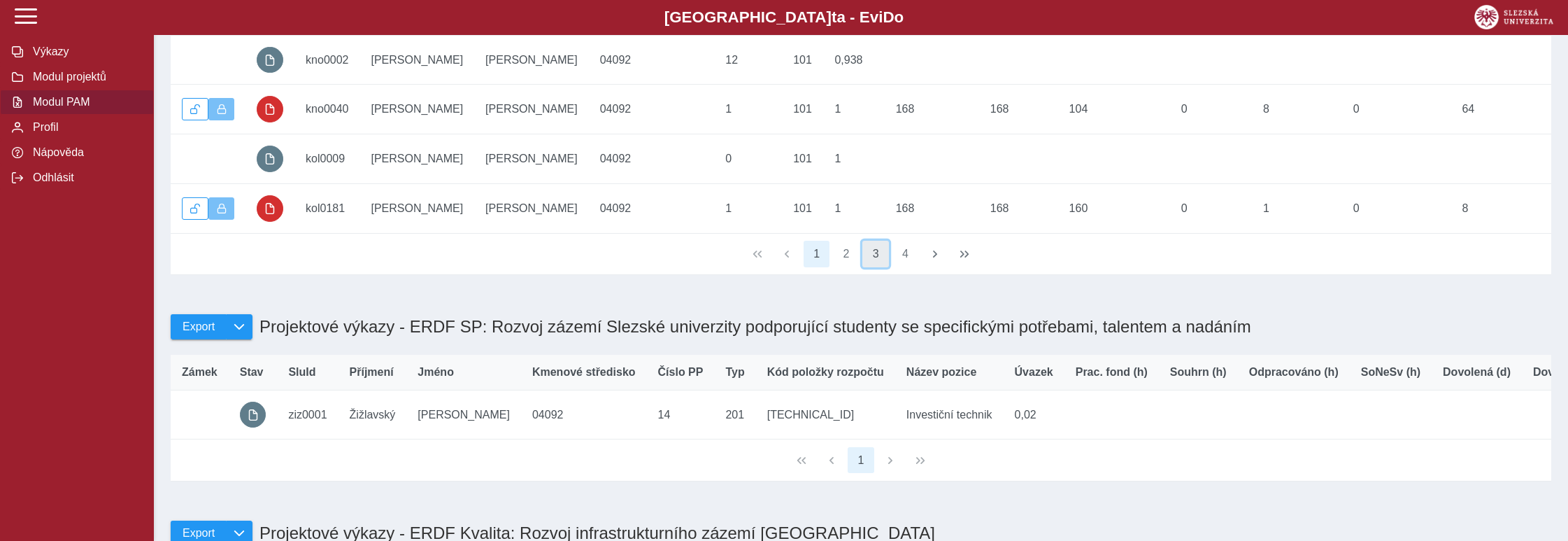
click at [876, 263] on button "3" at bounding box center [876, 254] width 27 height 27
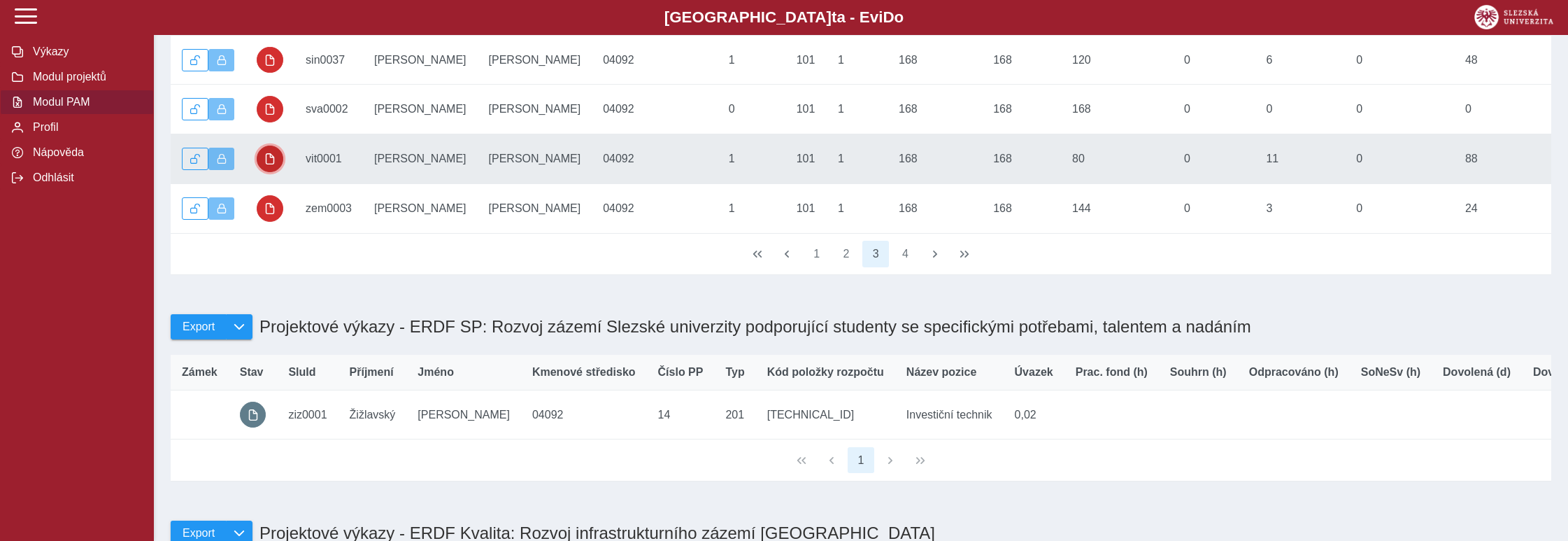
click at [277, 167] on button "button" at bounding box center [270, 159] width 27 height 27
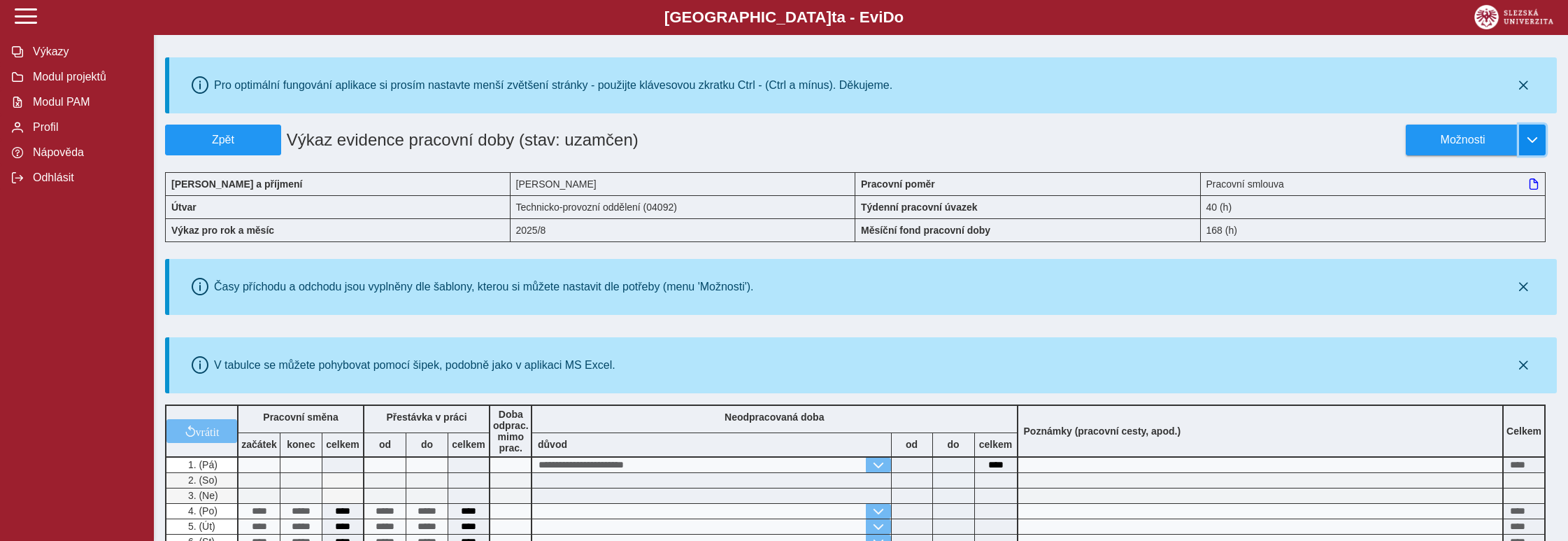
click at [1535, 136] on span "button" at bounding box center [1532, 140] width 11 height 11
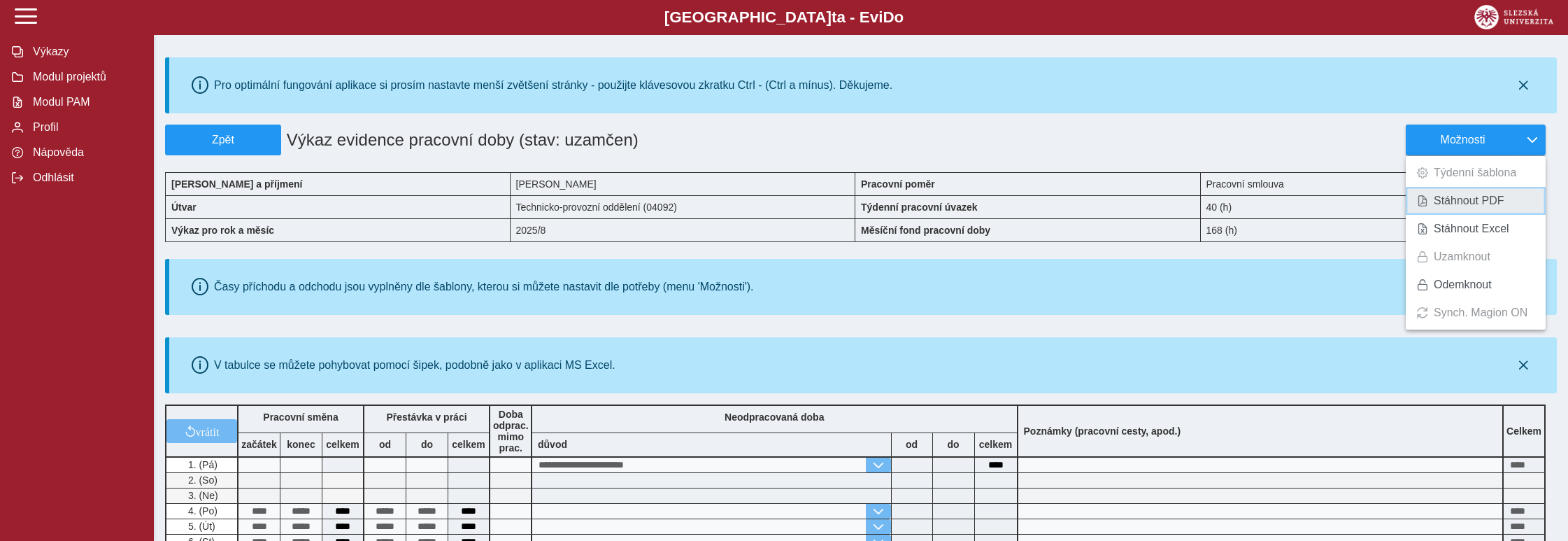
click at [1474, 207] on span "Stáhnout PDF" at bounding box center [1468, 201] width 71 height 11
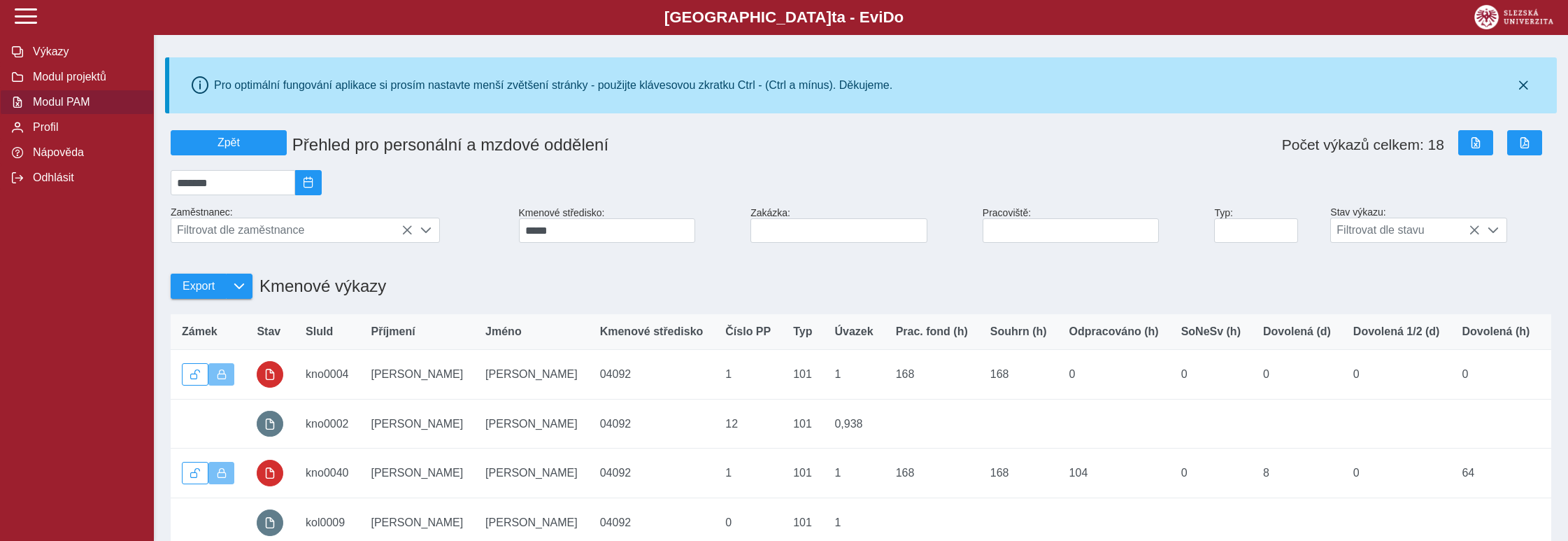
scroll to position [364, 0]
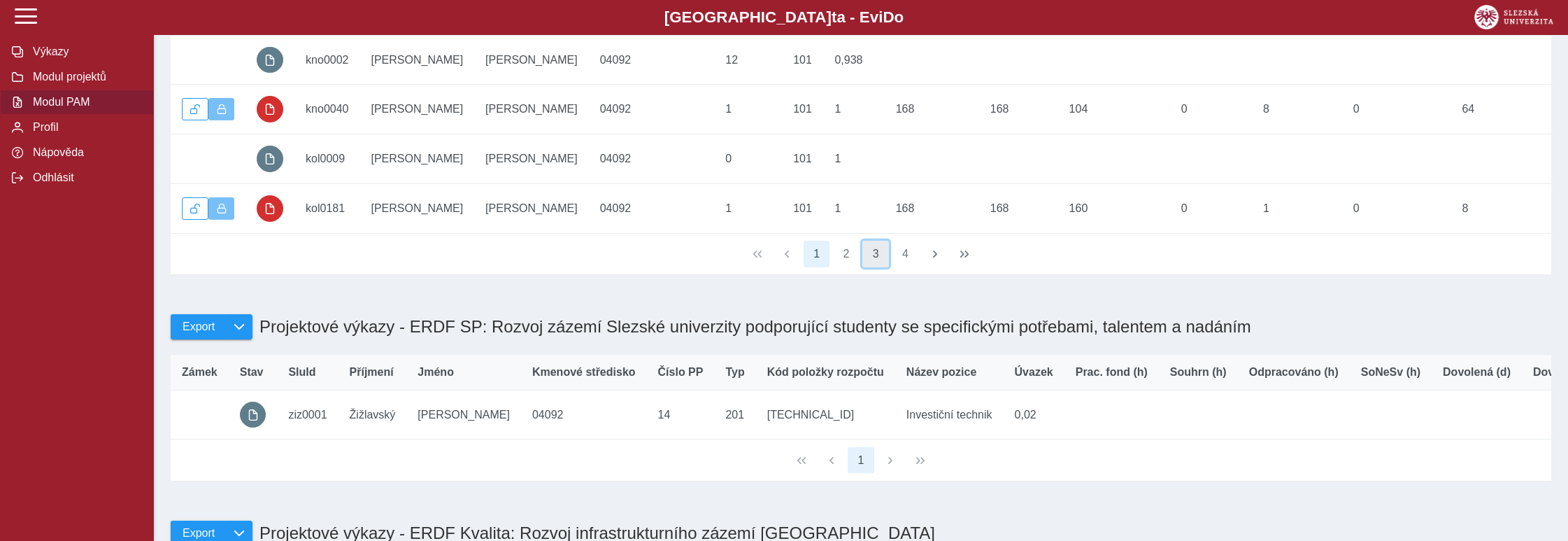
click at [880, 265] on button "3" at bounding box center [876, 254] width 27 height 27
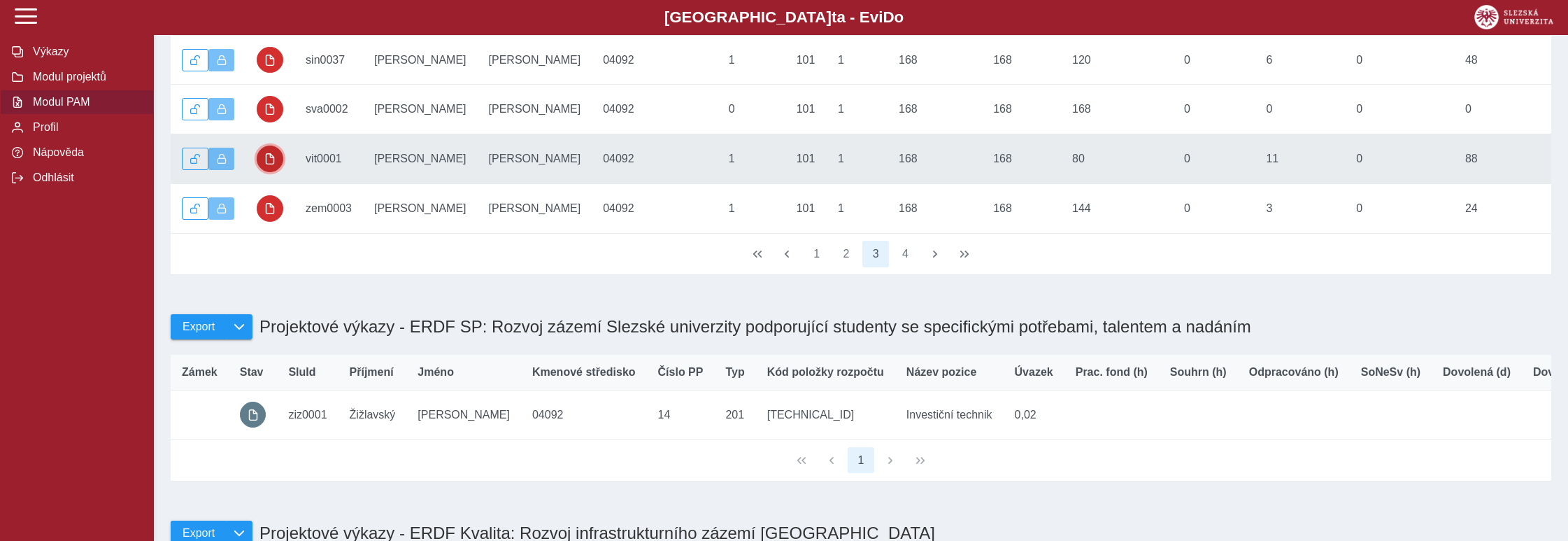
click at [273, 164] on span "button" at bounding box center [270, 158] width 11 height 11
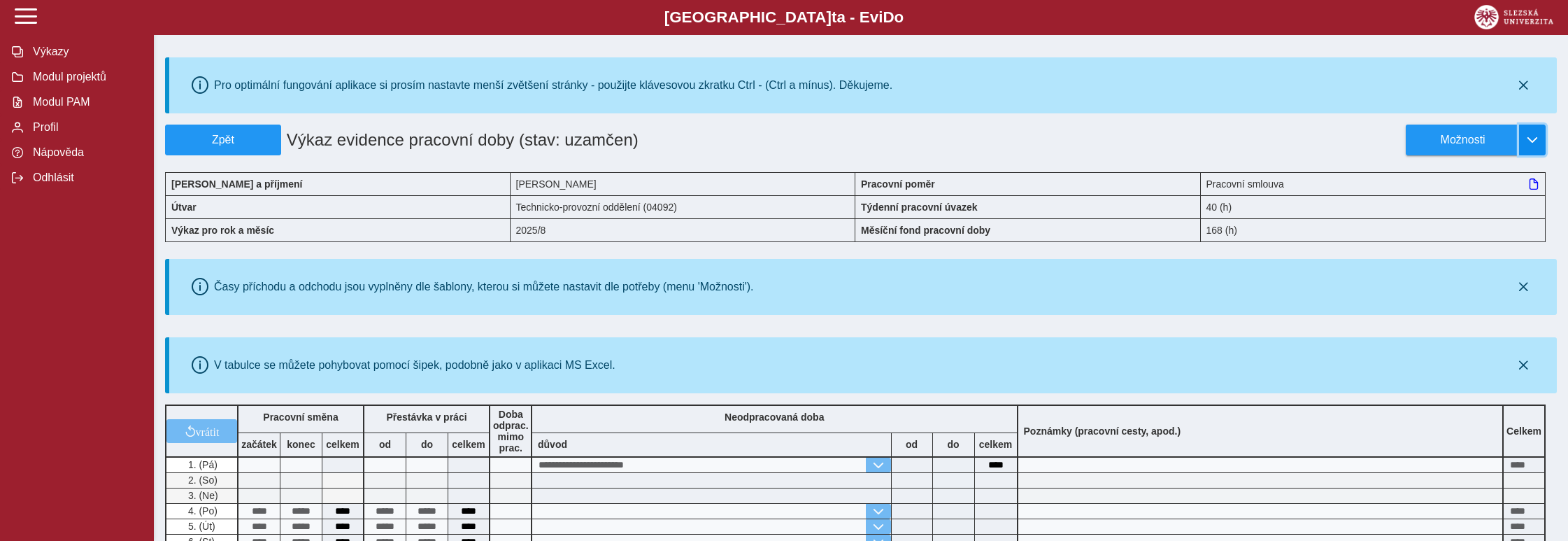
click at [1532, 135] on span "button" at bounding box center [1532, 140] width 11 height 11
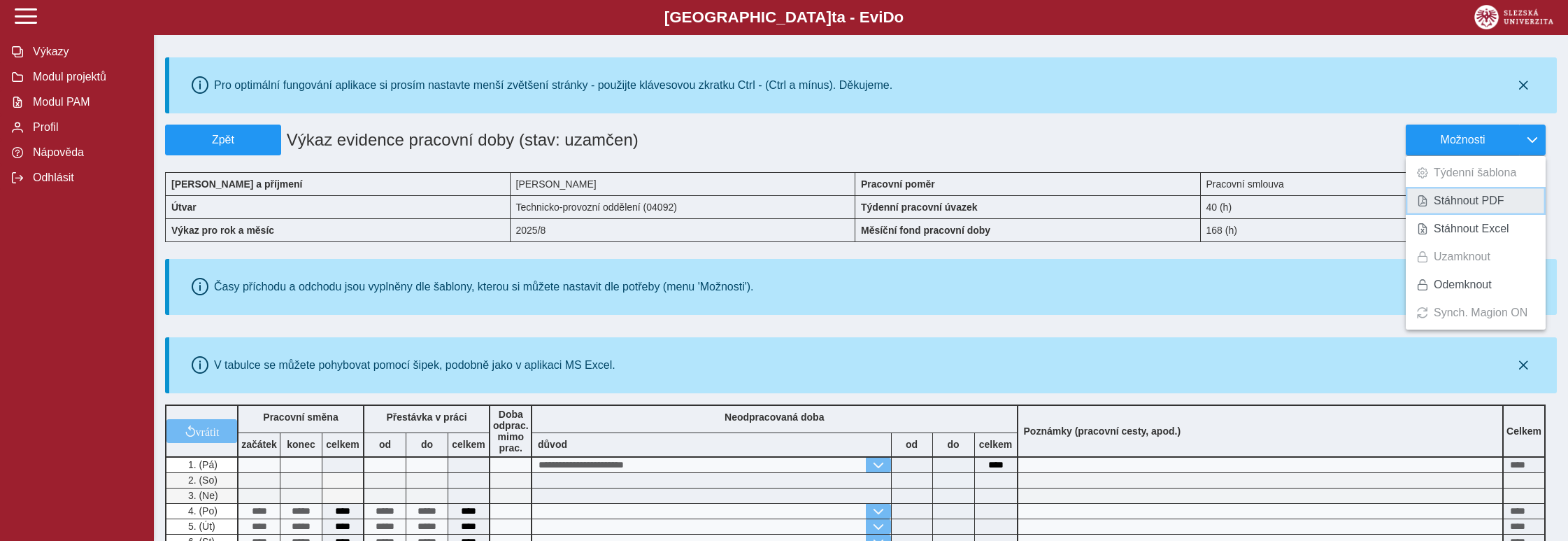
click at [1490, 198] on span "Stáhnout PDF" at bounding box center [1468, 201] width 71 height 11
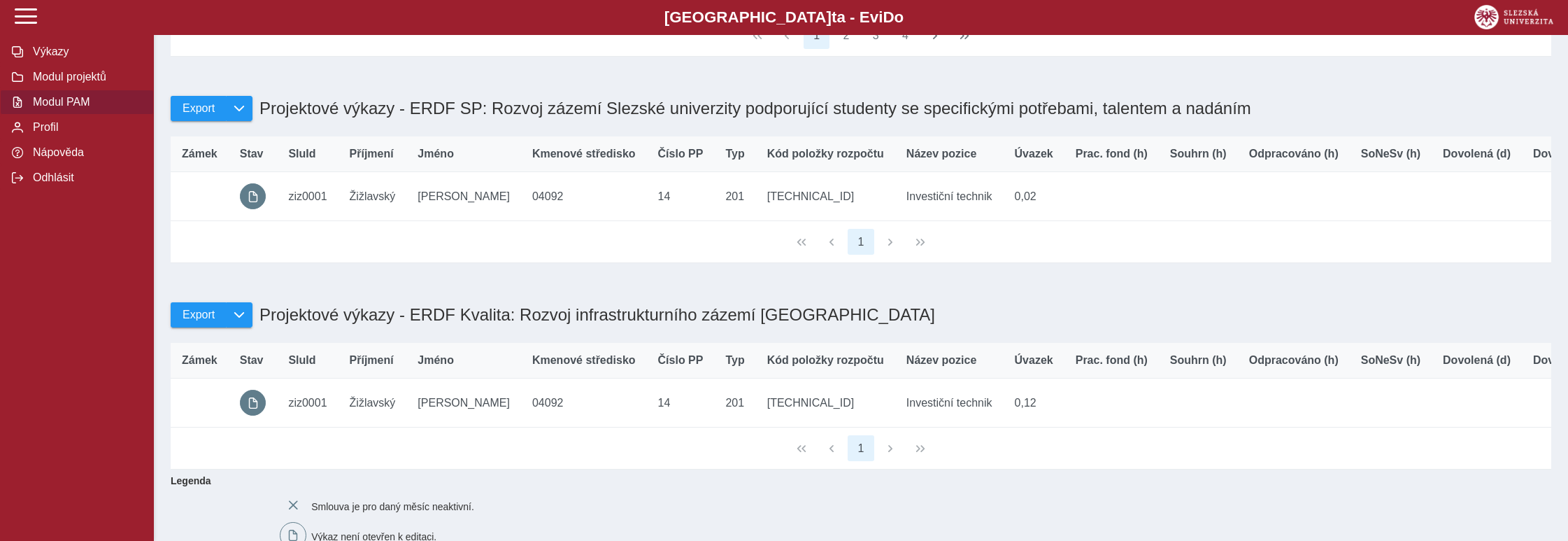
scroll to position [218, 0]
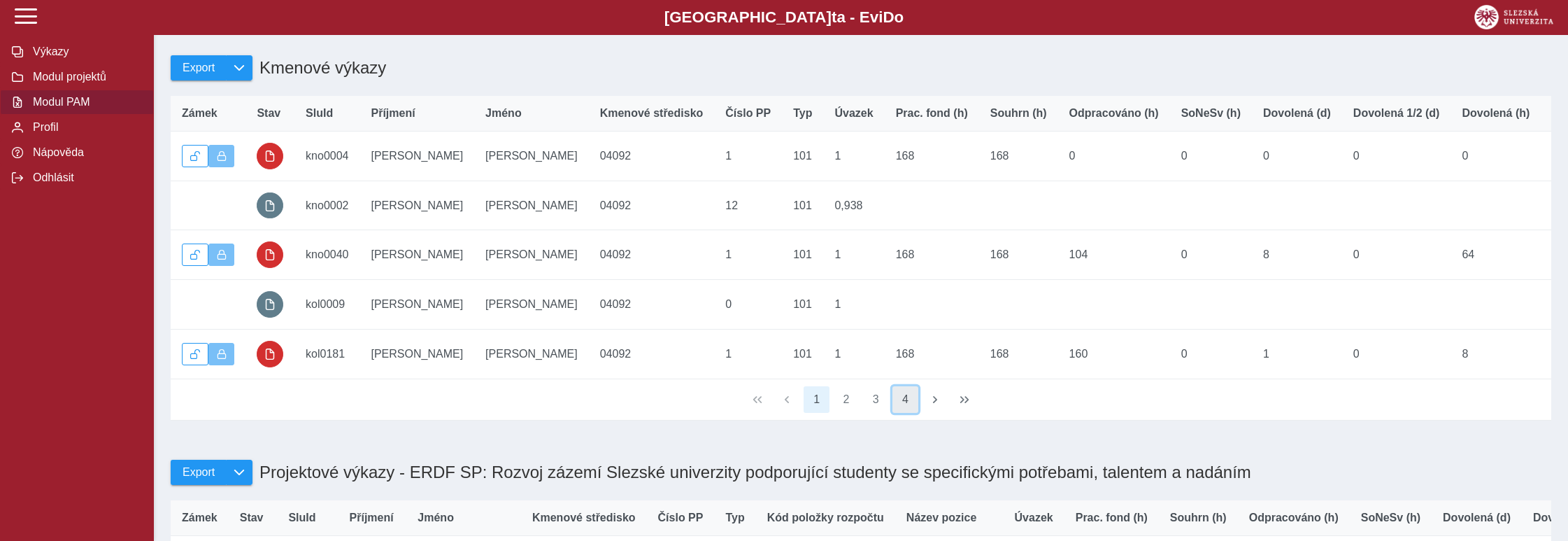
click at [903, 413] on button "4" at bounding box center [905, 400] width 27 height 27
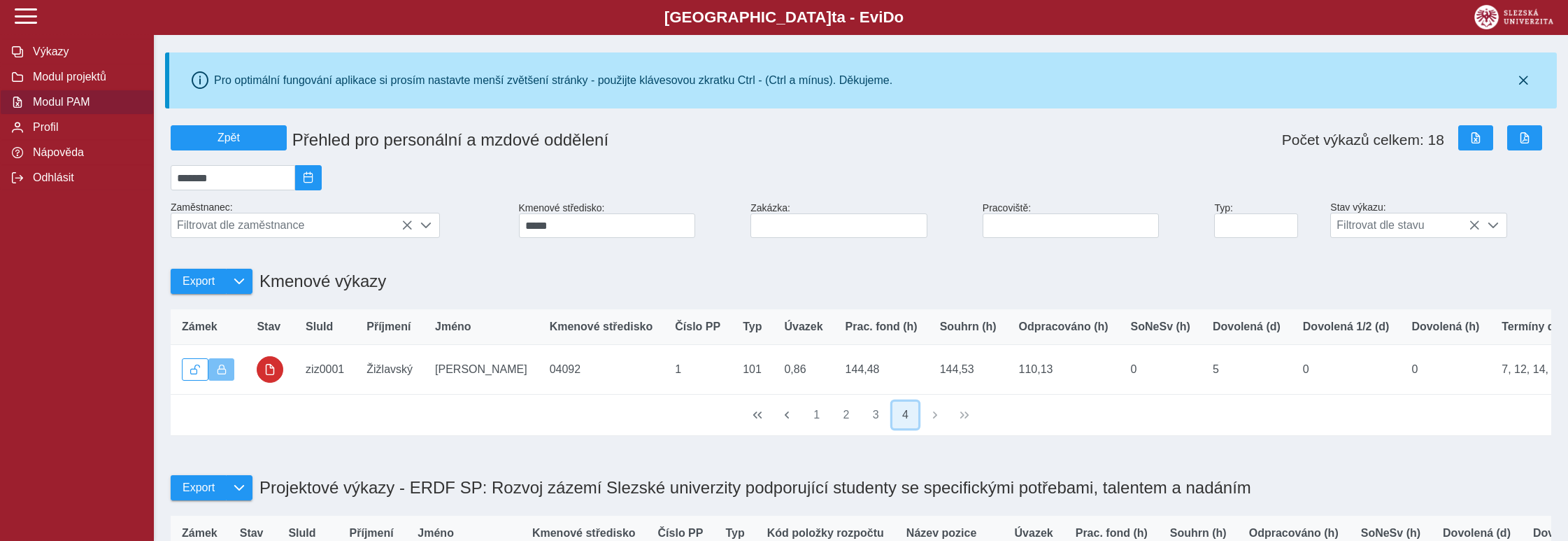
scroll to position [0, 0]
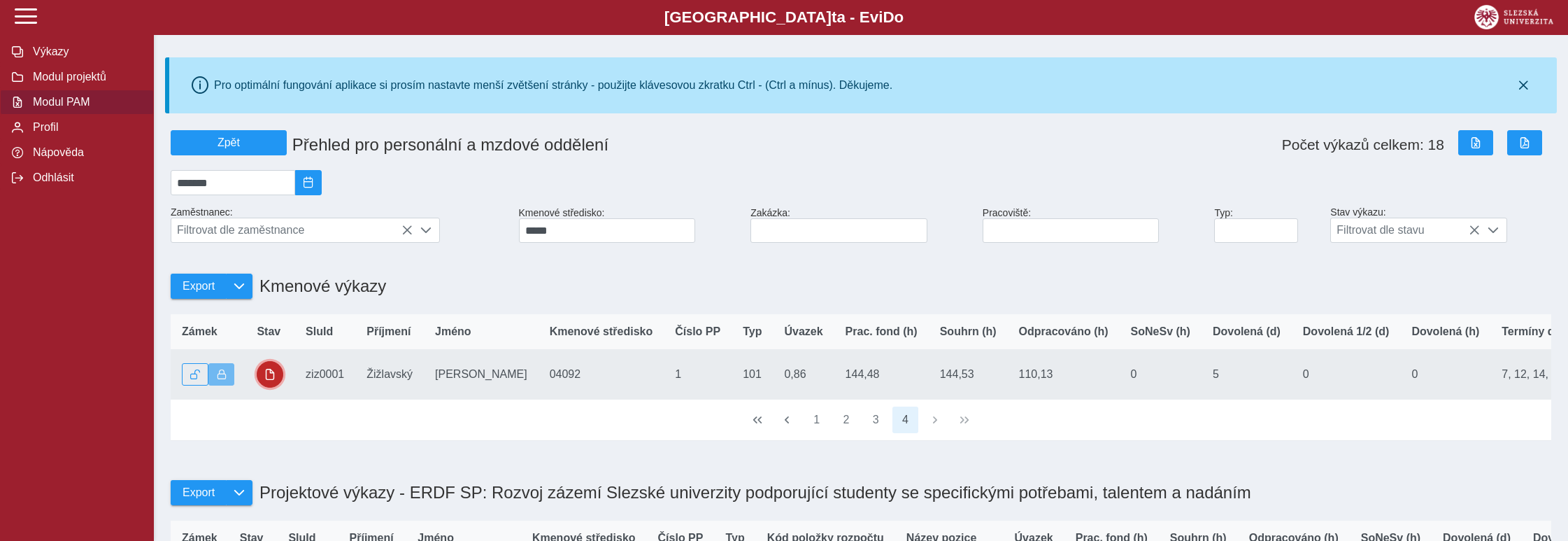
click at [273, 380] on span "button" at bounding box center [270, 374] width 11 height 11
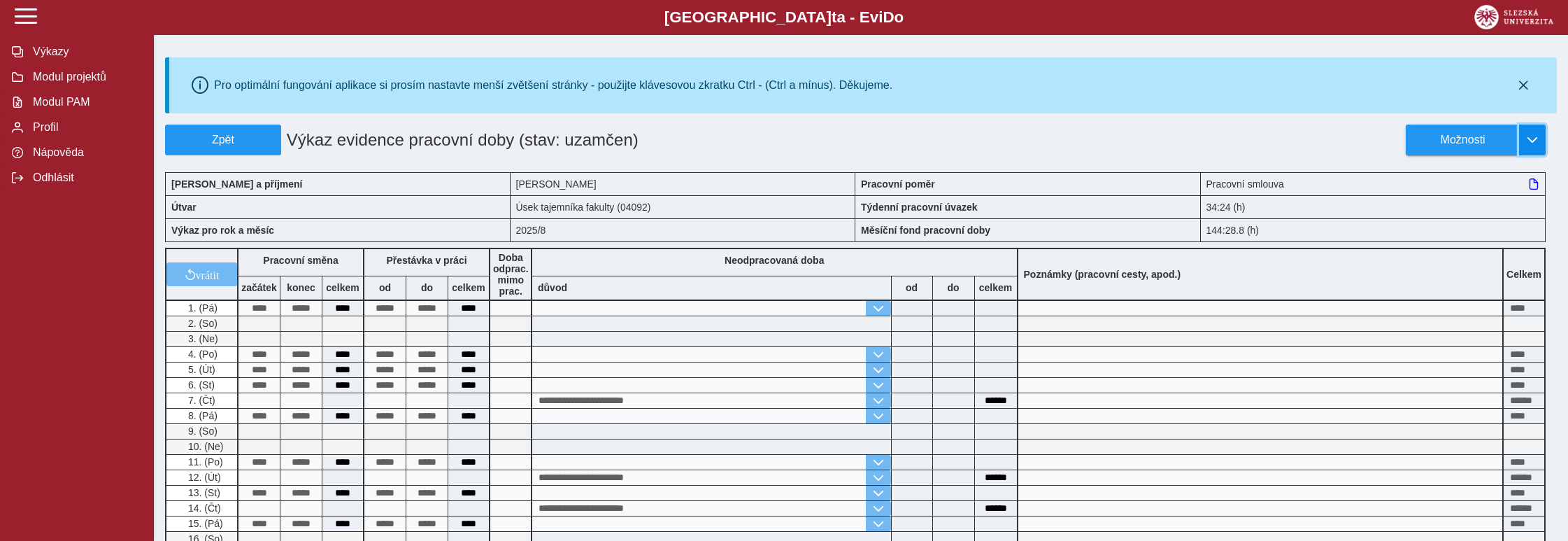
click at [1545, 137] on button "button" at bounding box center [1532, 140] width 27 height 30
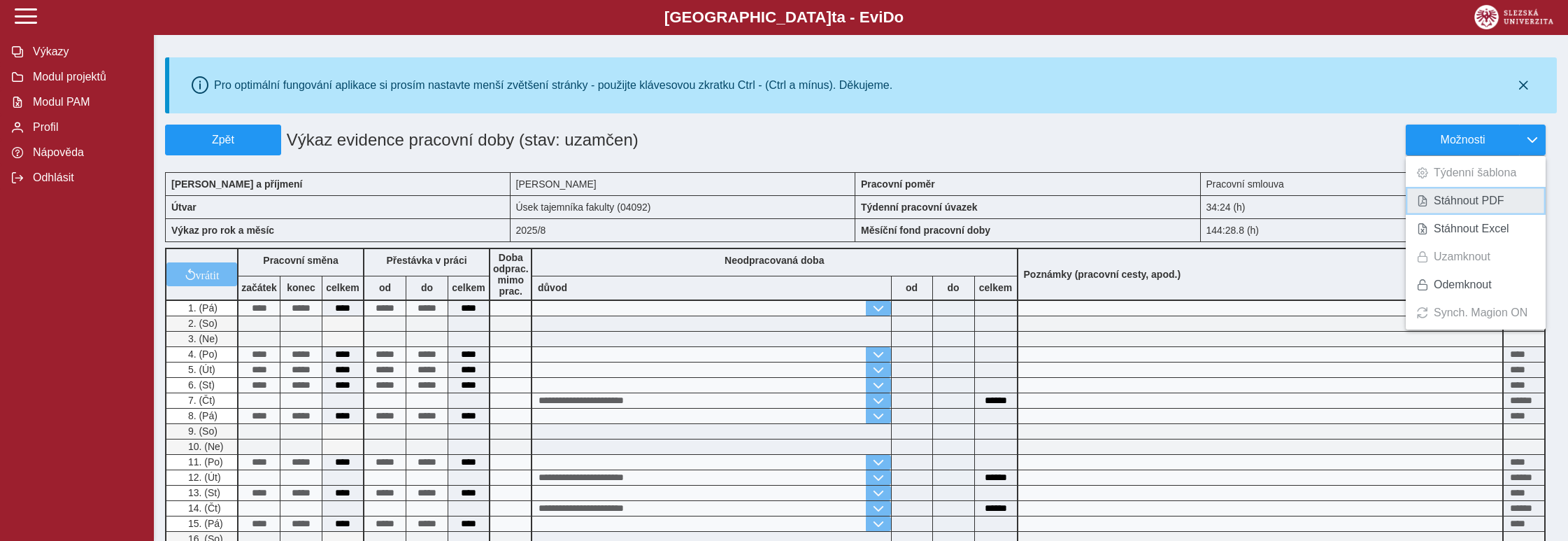
click at [1479, 198] on span "Stáhnout PDF" at bounding box center [1468, 201] width 71 height 11
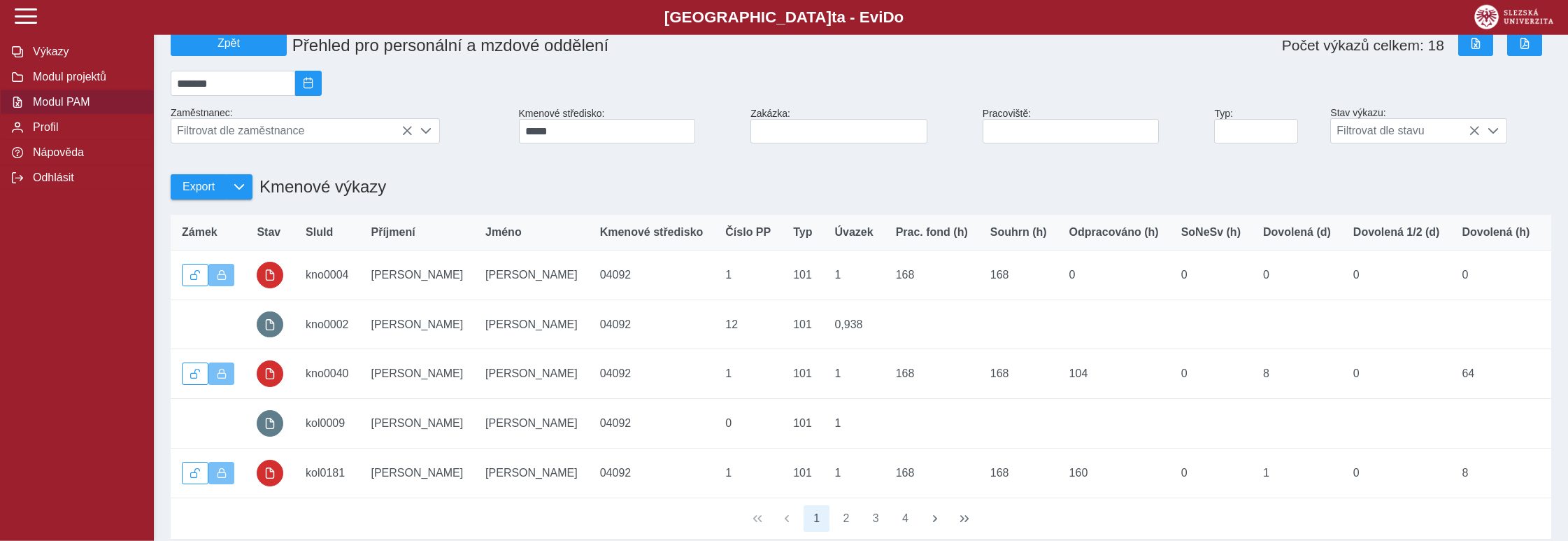
scroll to position [218, 0]
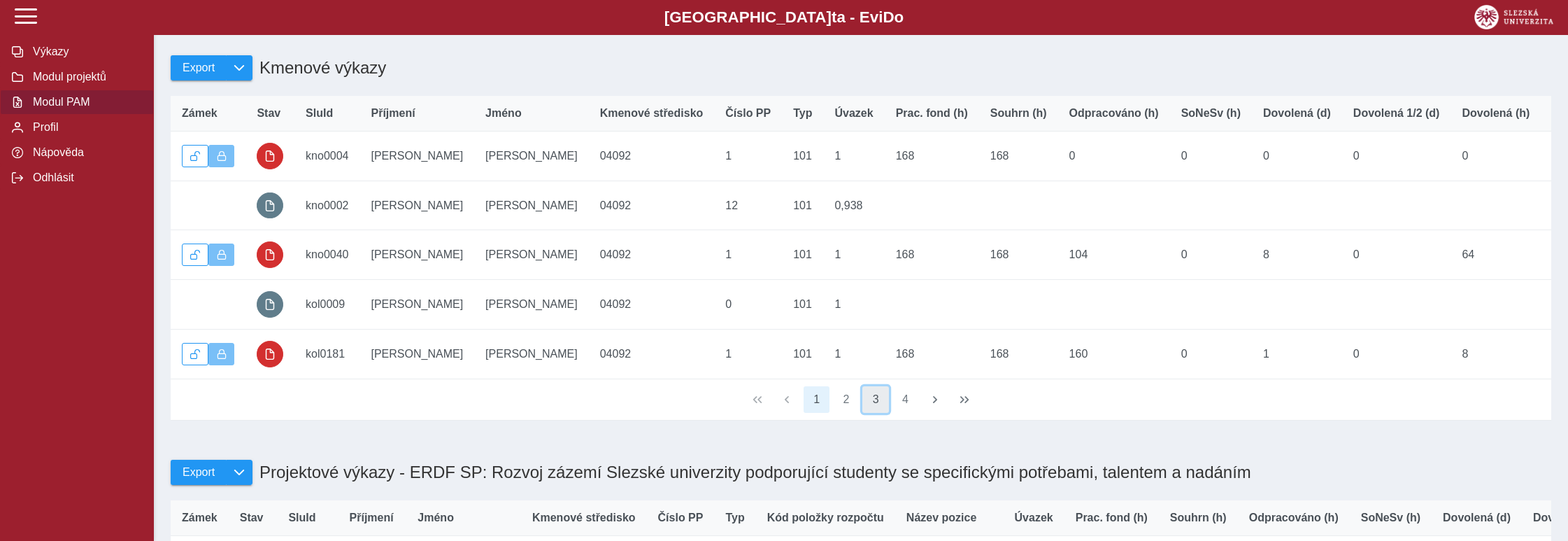
click at [879, 406] on button "3" at bounding box center [876, 400] width 27 height 27
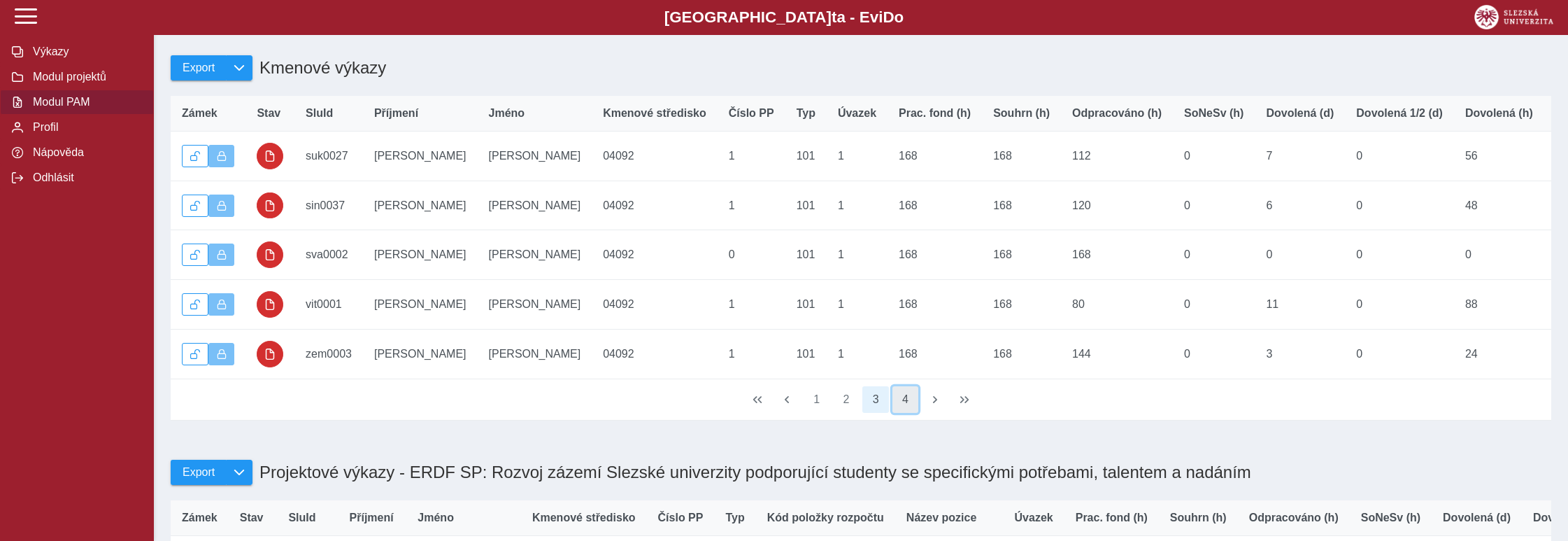
click at [905, 406] on button "4" at bounding box center [905, 400] width 27 height 27
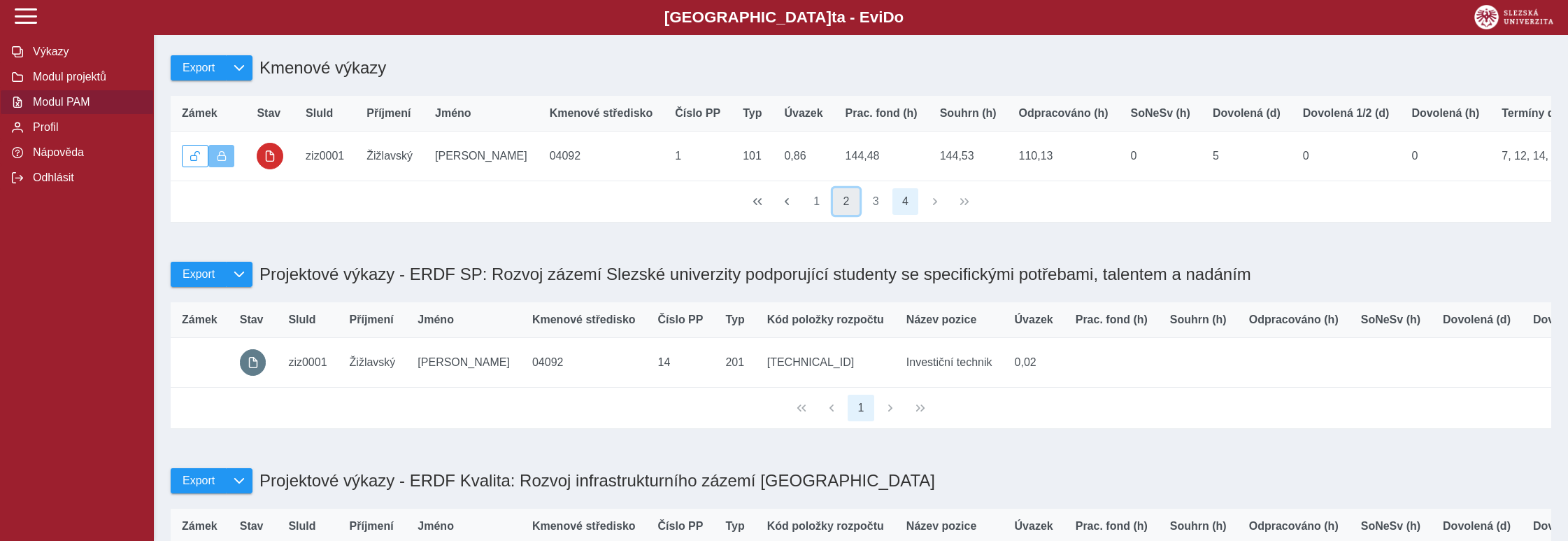
click at [842, 213] on button "2" at bounding box center [846, 201] width 27 height 27
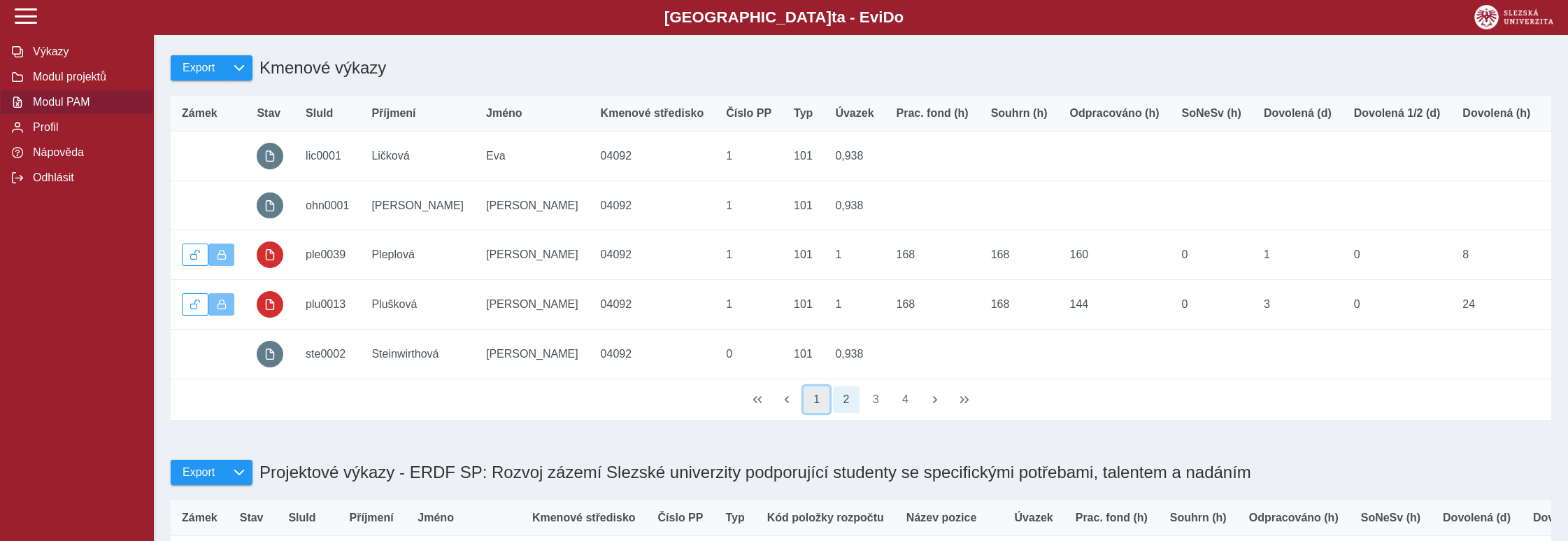
click at [816, 406] on button "1" at bounding box center [817, 400] width 27 height 27
